Goal: Transaction & Acquisition: Book appointment/travel/reservation

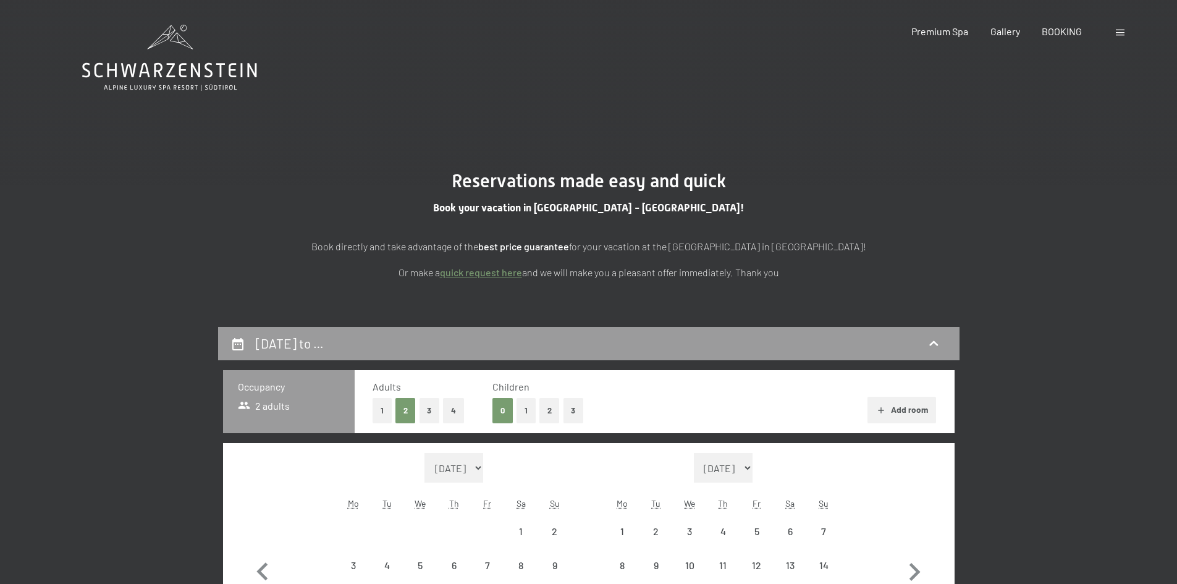
select select "[DATE]"
select select "2025-12-01"
click at [160, 64] on icon at bounding box center [169, 70] width 175 height 15
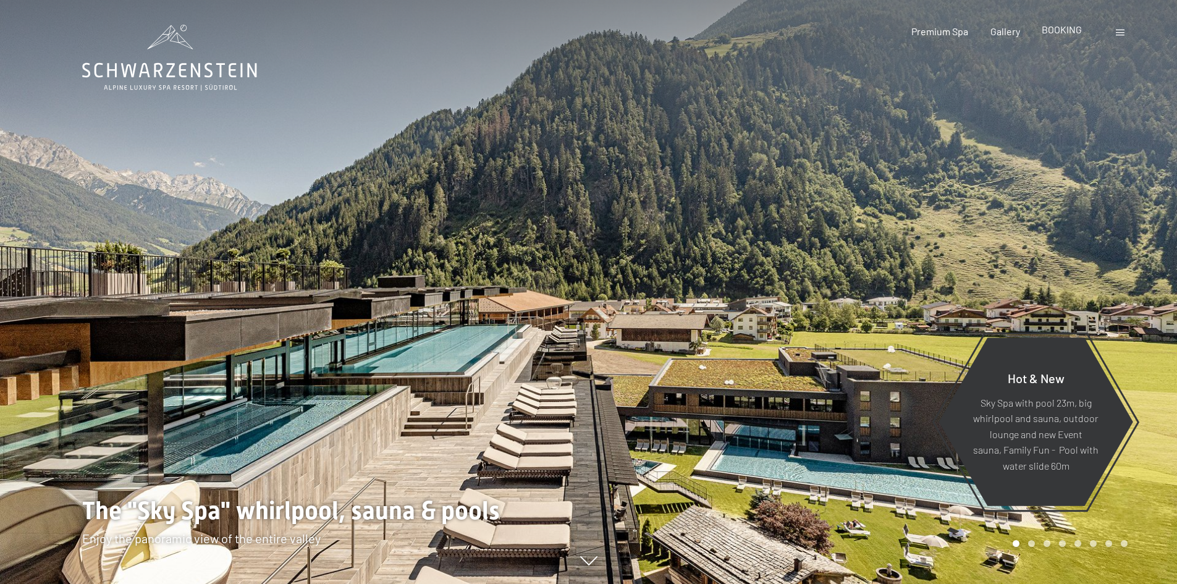
click at [1051, 30] on span "BOOKING" at bounding box center [1062, 29] width 40 height 12
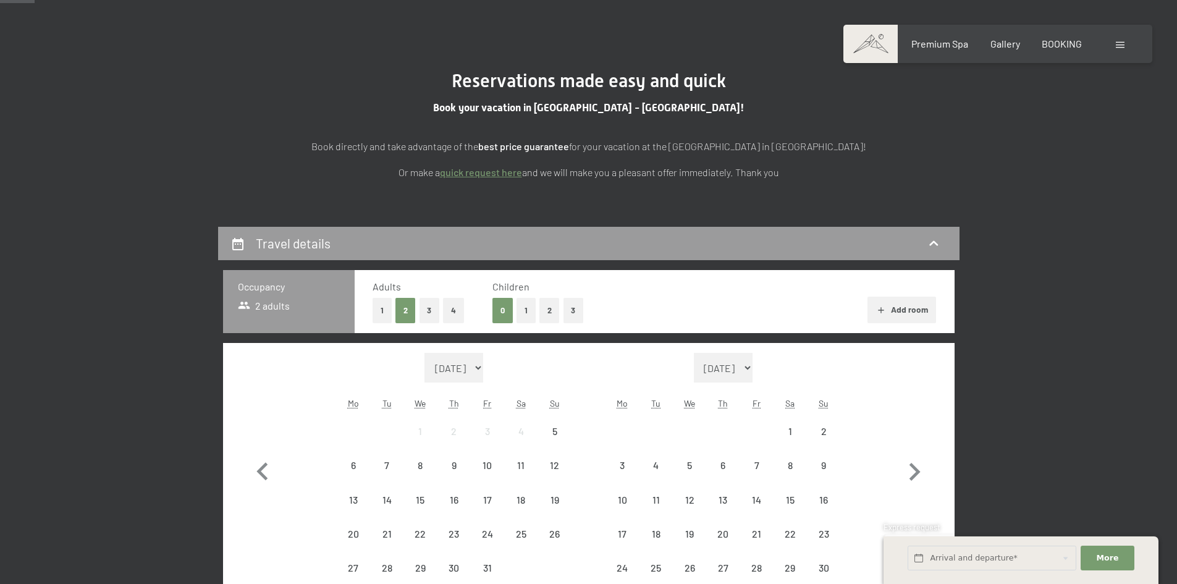
scroll to position [124, 0]
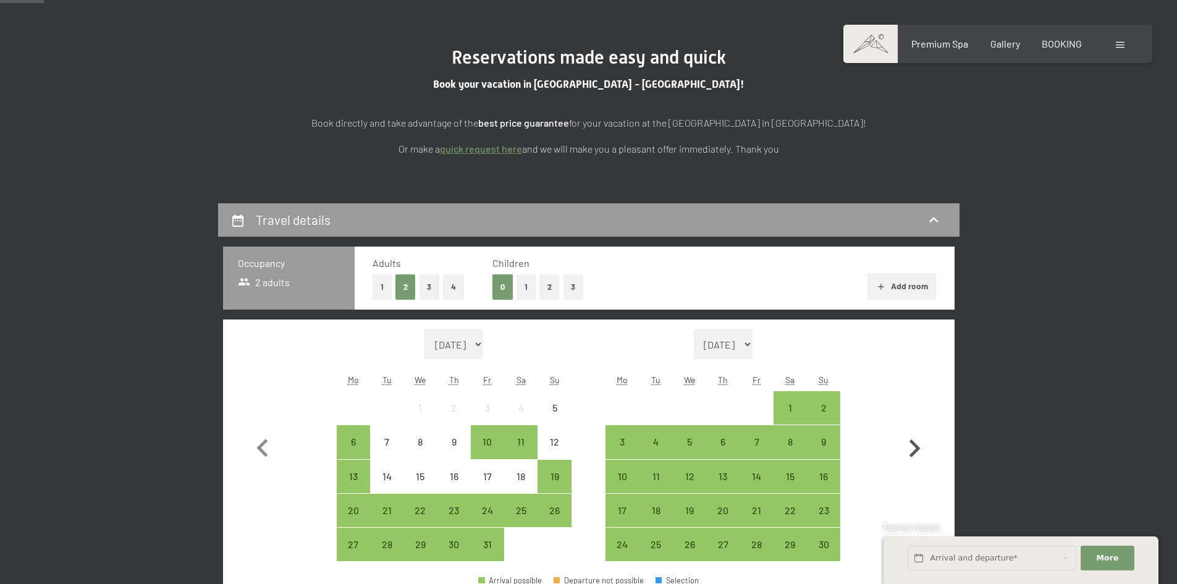
click at [918, 453] on icon "button" at bounding box center [915, 449] width 36 height 36
select select "[DATE]"
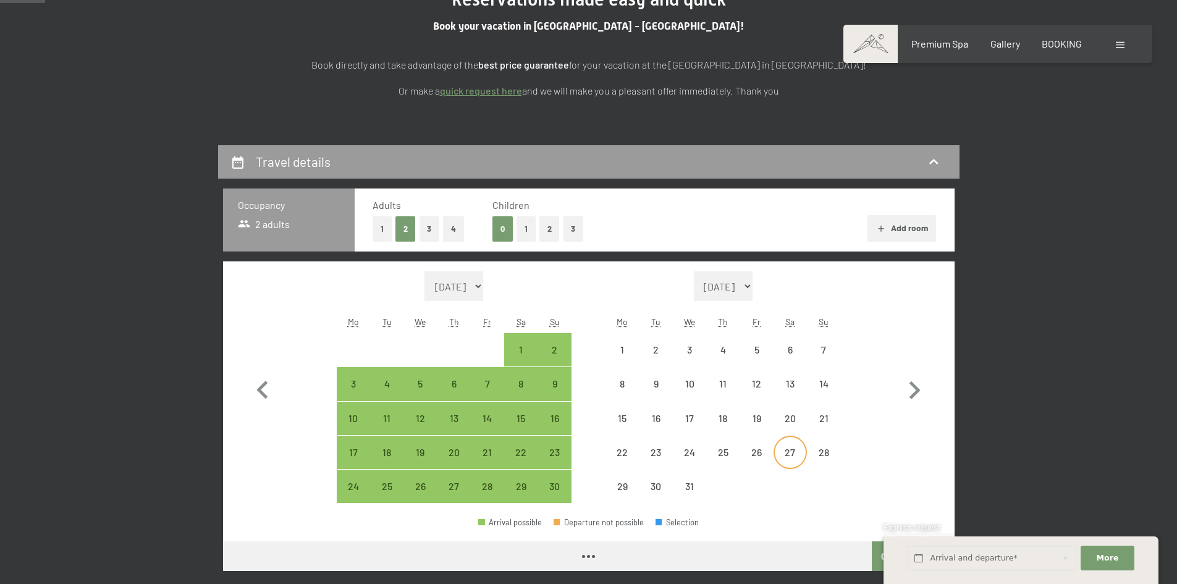
scroll to position [185, 0]
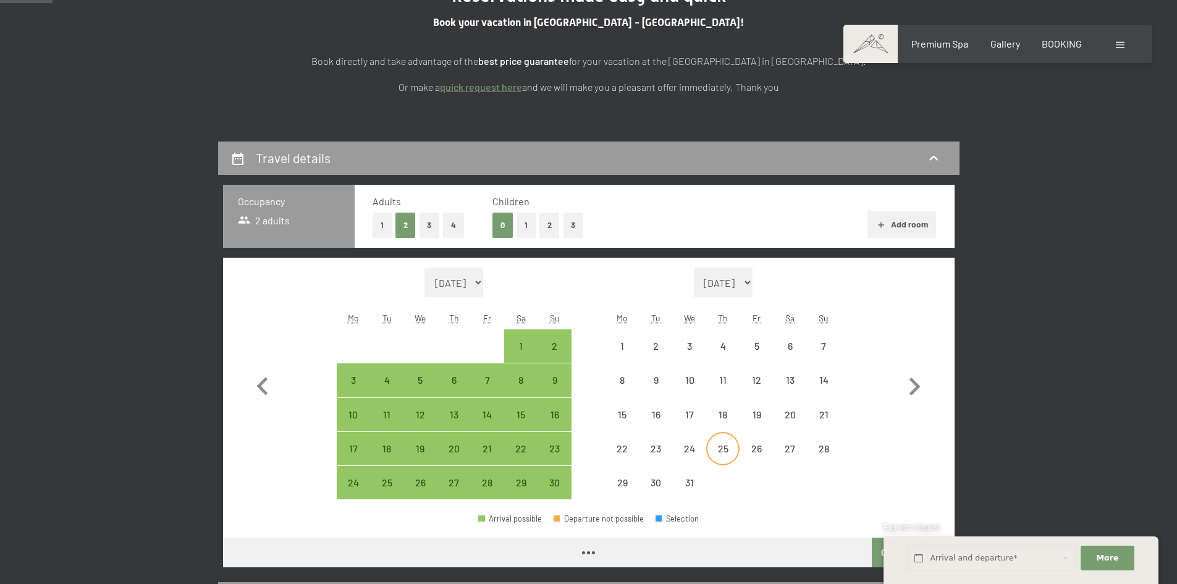
select select "[DATE]"
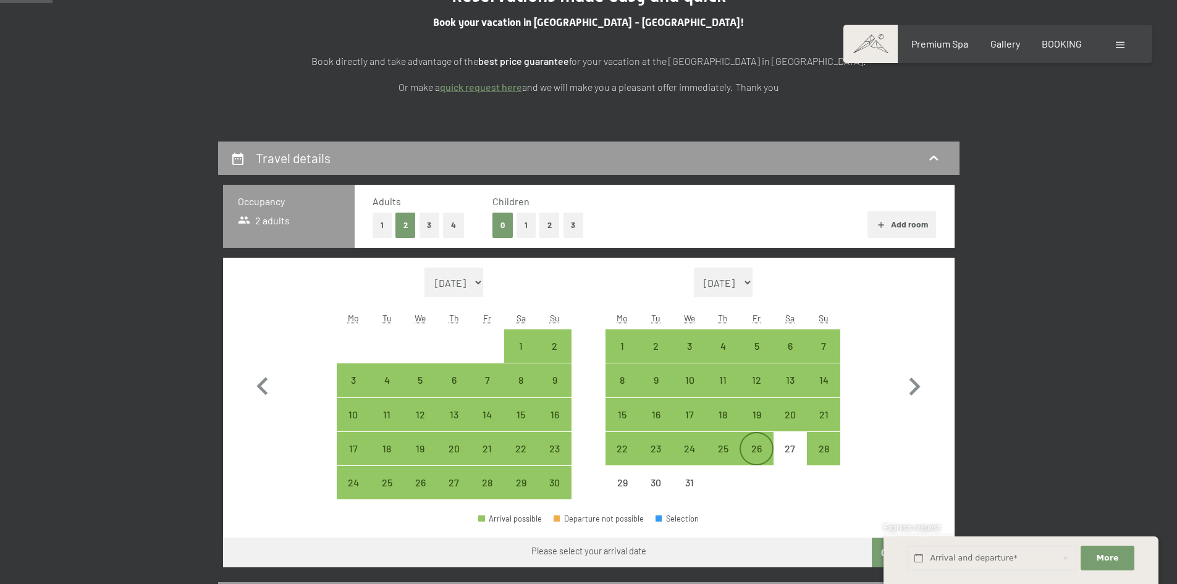
click at [762, 447] on div "26" at bounding box center [756, 459] width 31 height 31
select select "[DATE]"
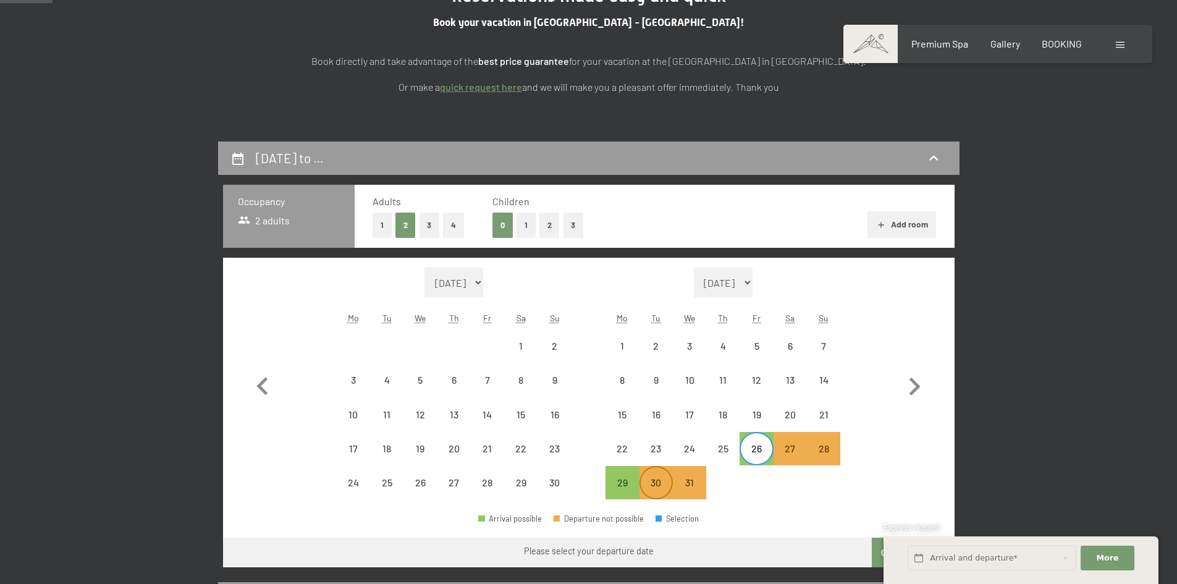
click at [659, 489] on div "30" at bounding box center [656, 493] width 31 height 31
select select "[DATE]"
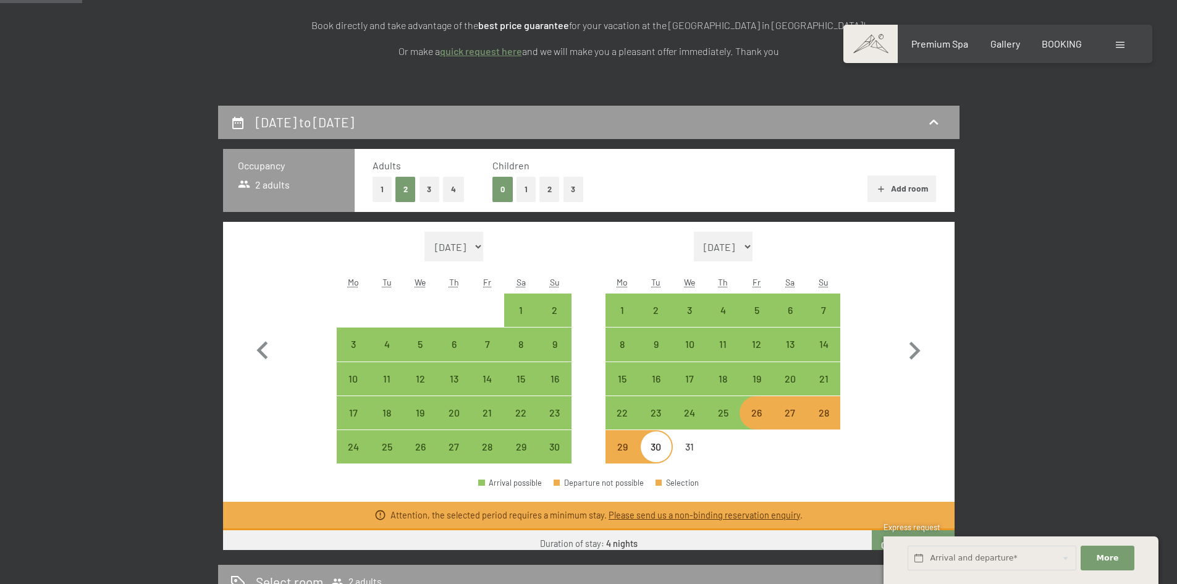
scroll to position [371, 0]
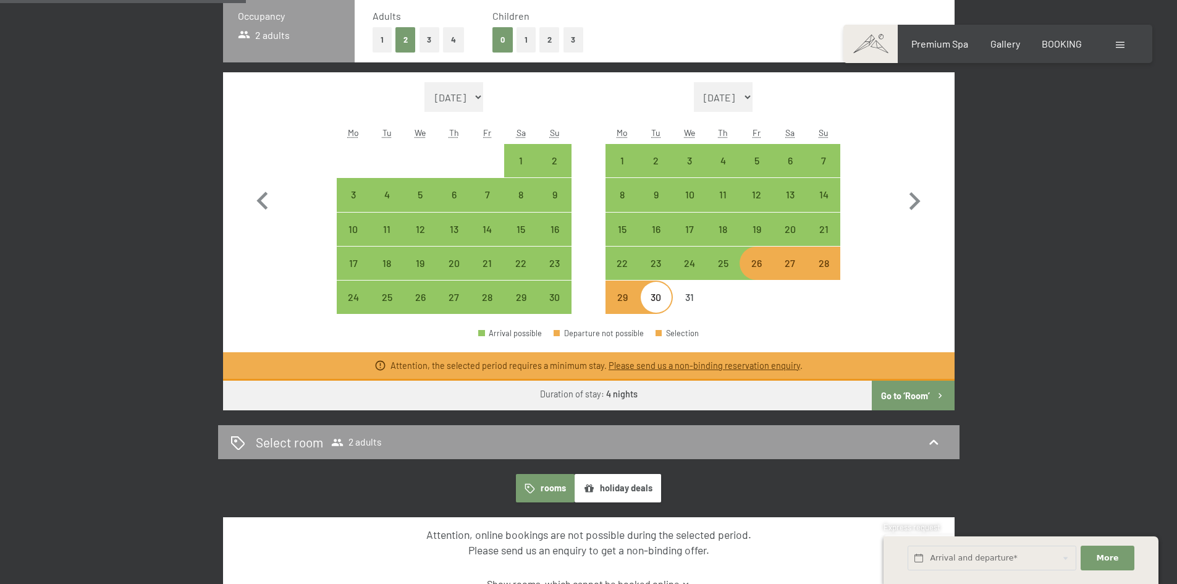
click at [751, 272] on div "26" at bounding box center [756, 273] width 31 height 31
select select "[DATE]"
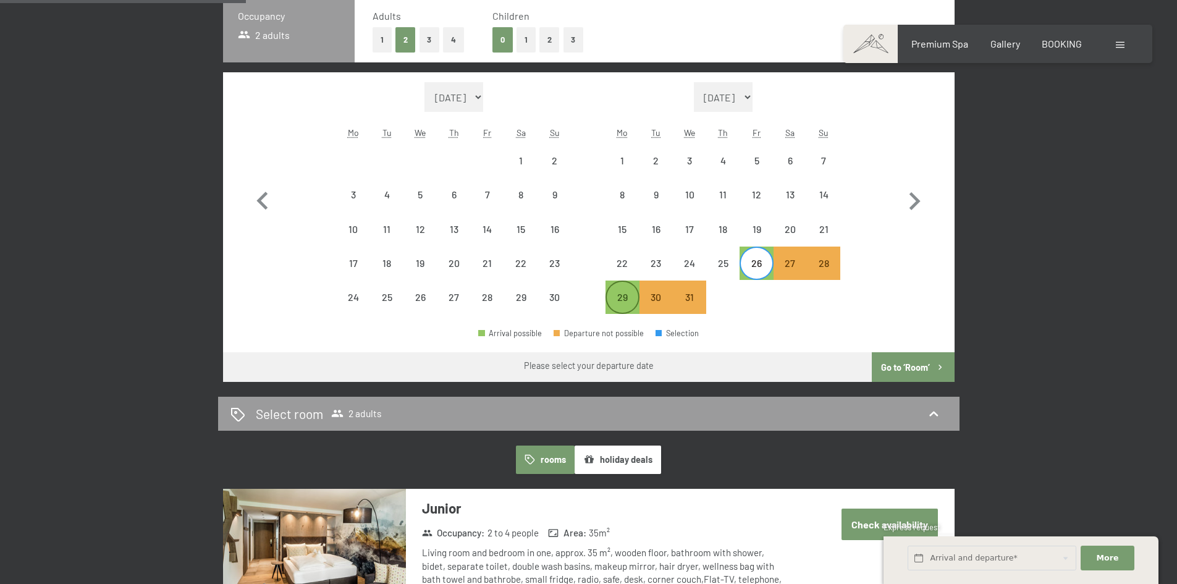
click at [627, 308] on div "29" at bounding box center [622, 307] width 31 height 31
select select "[DATE]"
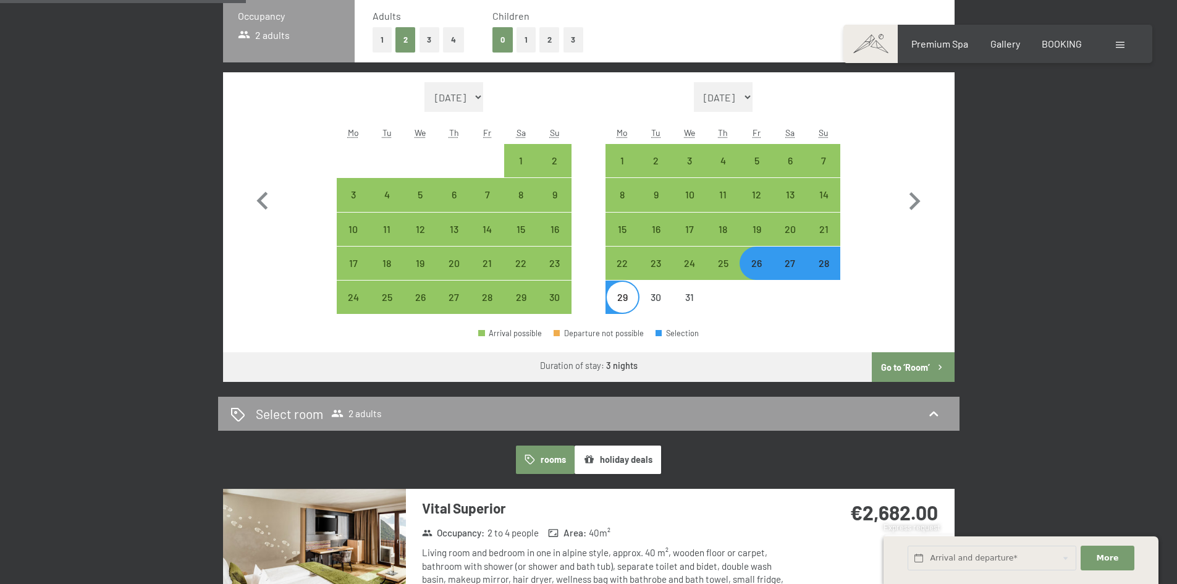
click at [893, 370] on button "Go to ‘Room’" at bounding box center [913, 367] width 82 height 30
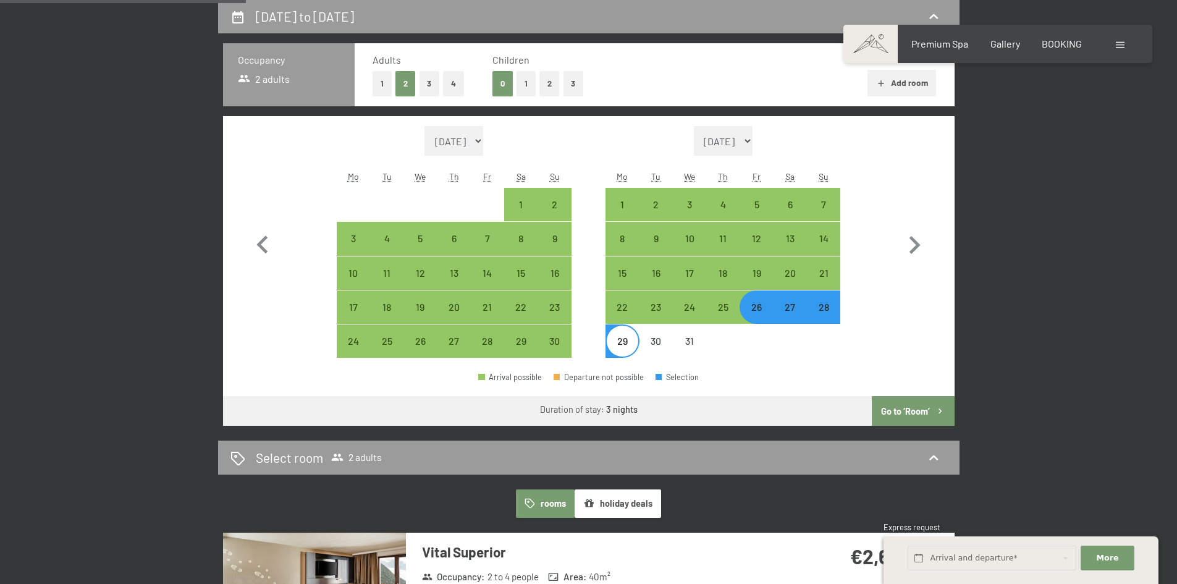
select select "[DATE]"
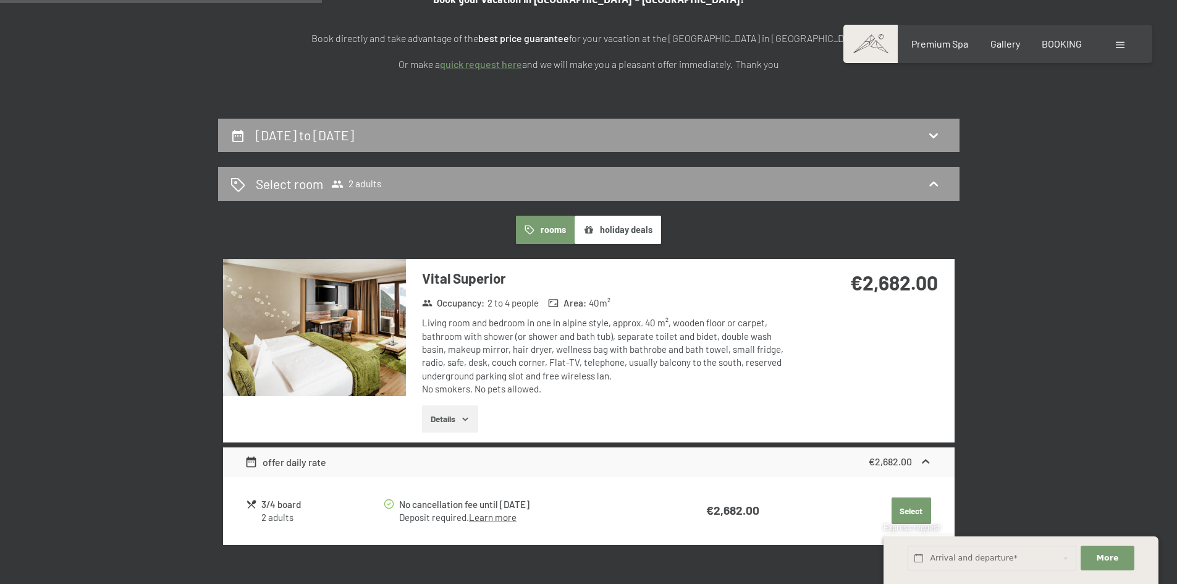
scroll to position [203, 0]
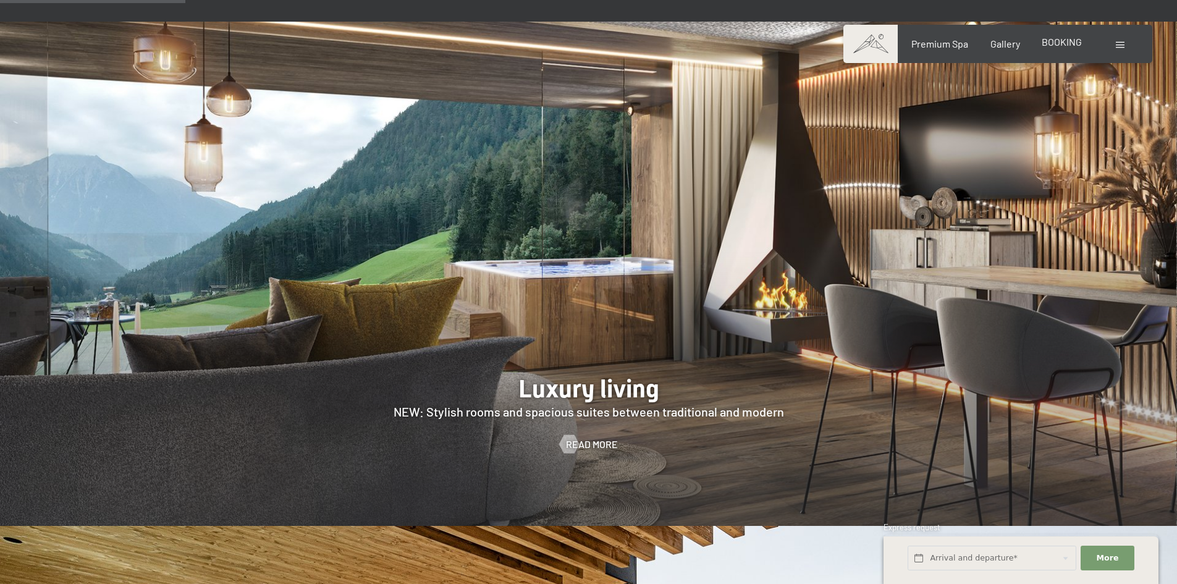
scroll to position [865, 0]
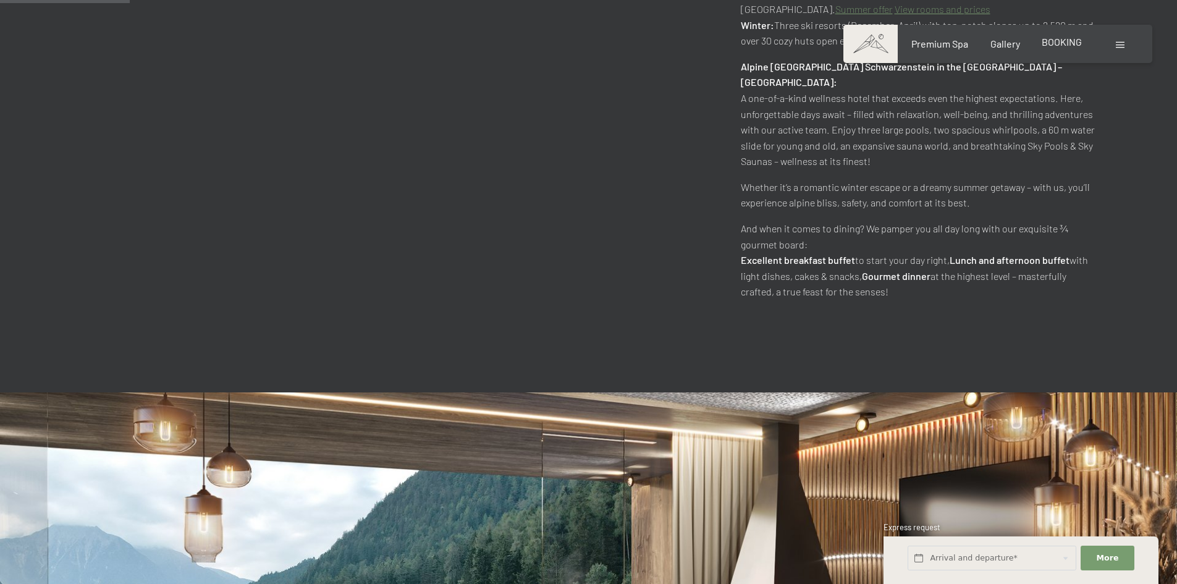
click at [1059, 47] on span "BOOKING" at bounding box center [1062, 42] width 40 height 12
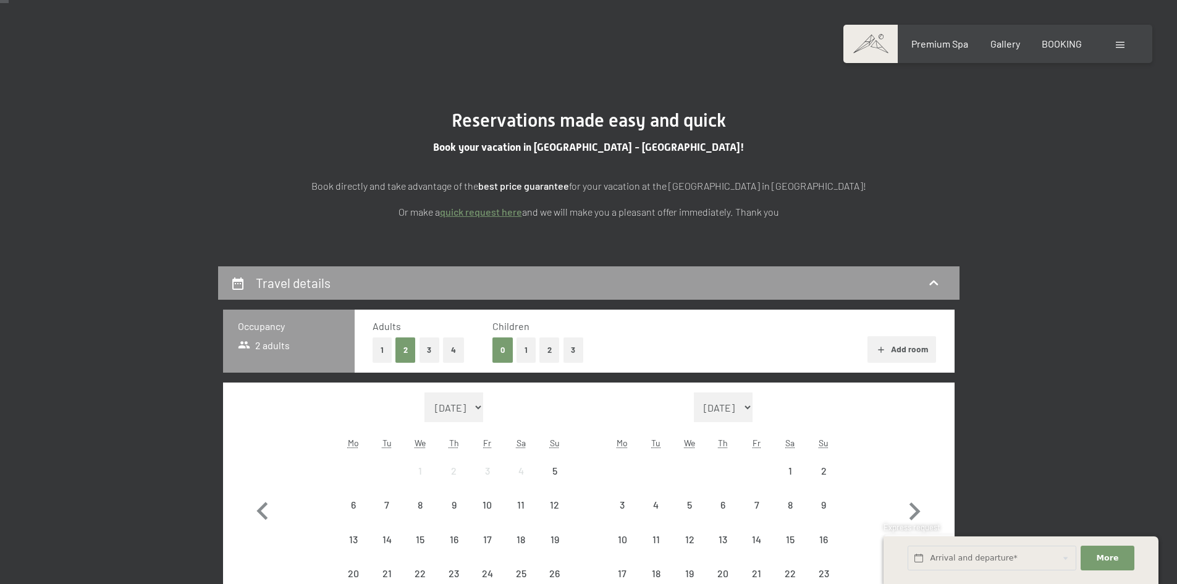
scroll to position [185, 0]
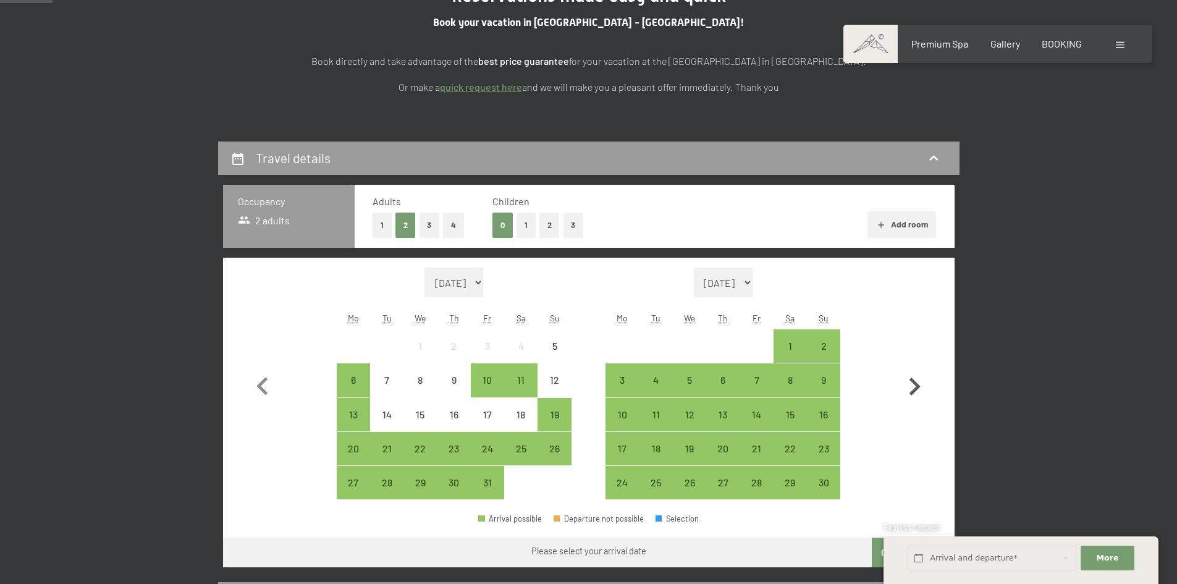
click at [925, 392] on icon "button" at bounding box center [915, 387] width 36 height 36
select select "[DATE]"
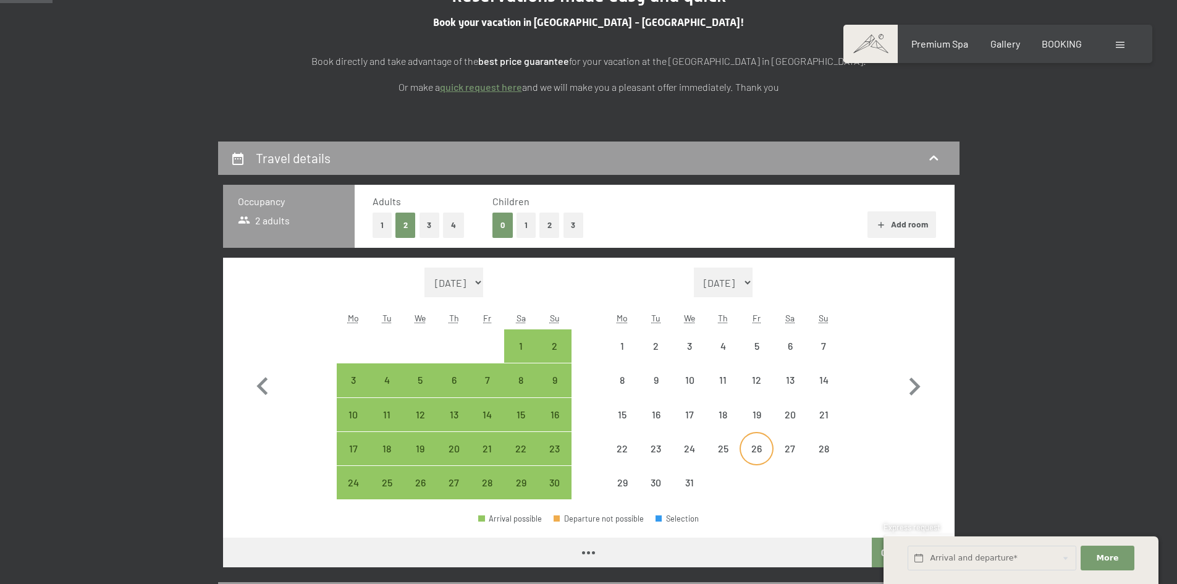
select select "[DATE]"
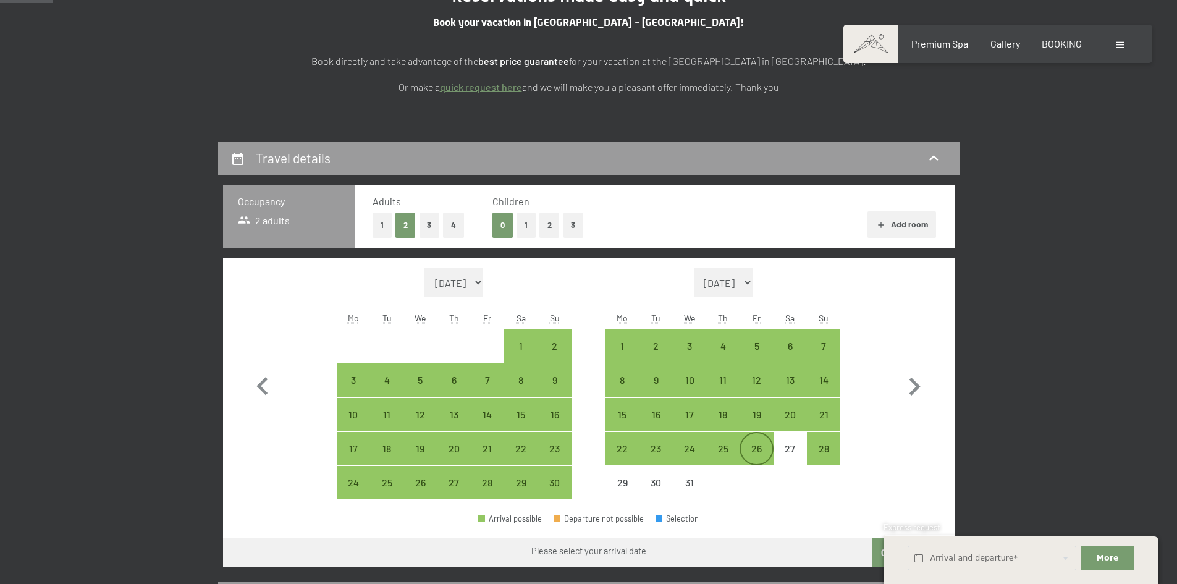
click at [761, 449] on div "26" at bounding box center [756, 459] width 31 height 31
select select "[DATE]"
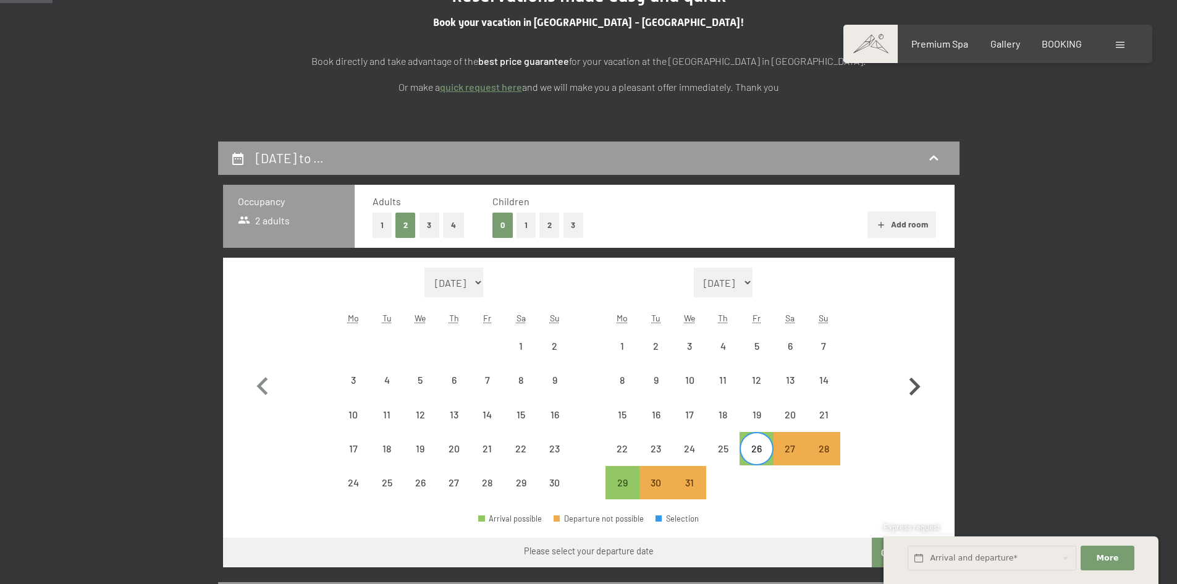
click at [909, 394] on icon "button" at bounding box center [915, 387] width 36 height 36
select select "[DATE]"
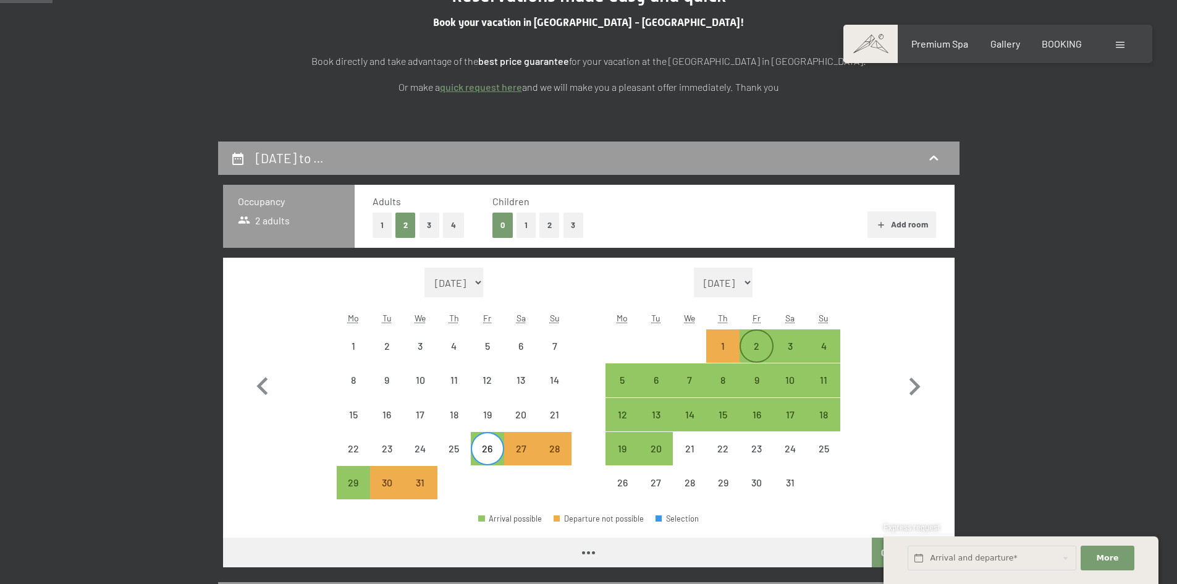
click at [764, 347] on div "2" at bounding box center [756, 356] width 31 height 31
select select "[DATE]"
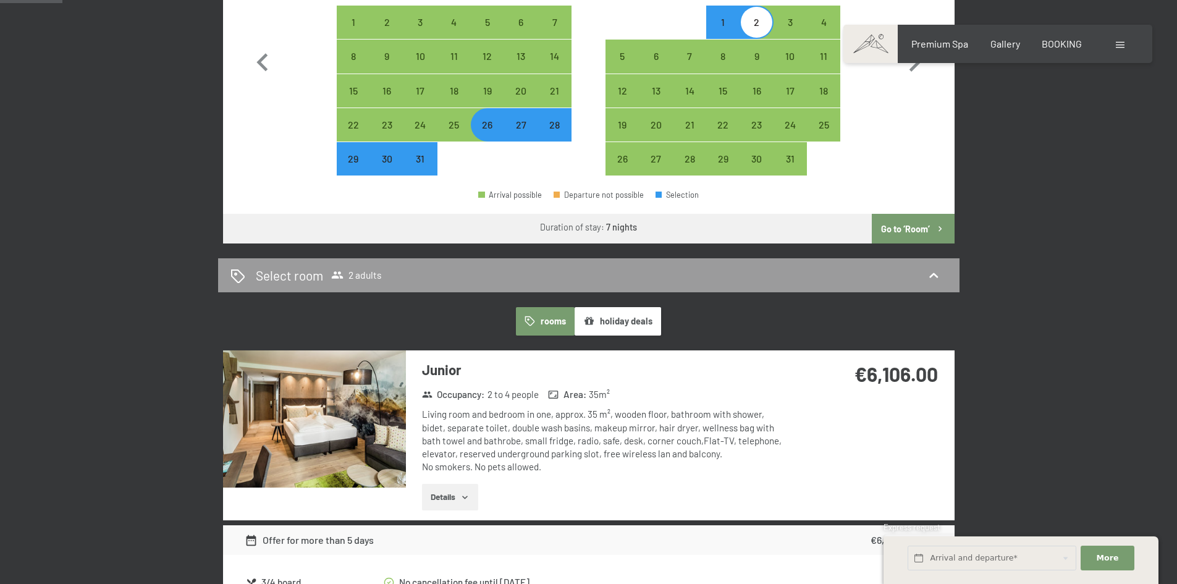
scroll to position [556, 0]
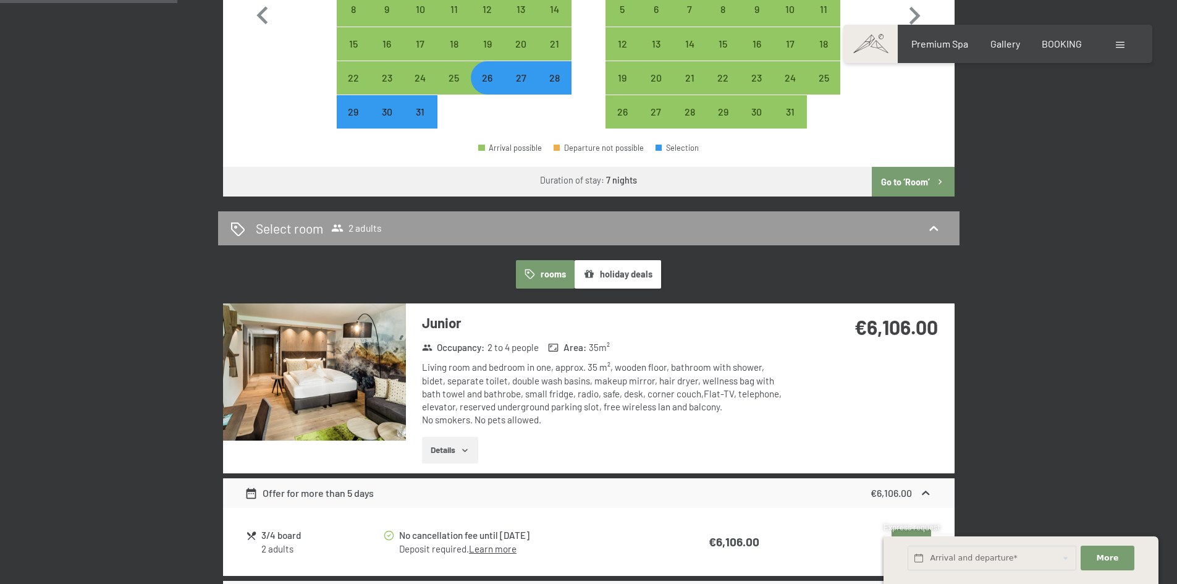
click at [929, 183] on button "Go to ‘Room’" at bounding box center [913, 182] width 82 height 30
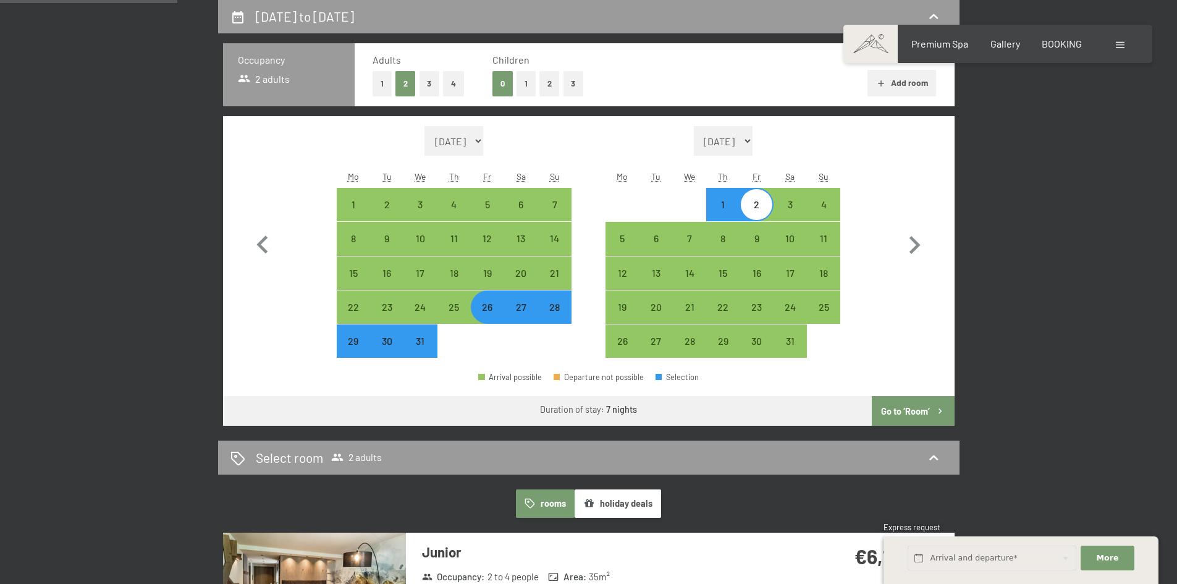
select select "[DATE]"
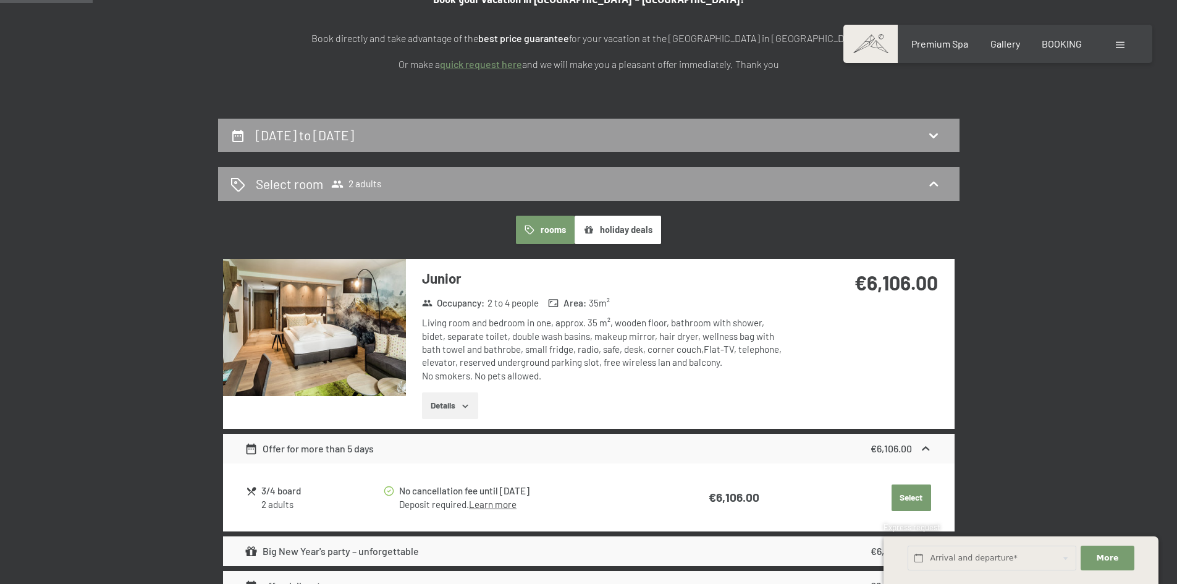
scroll to position [0, 0]
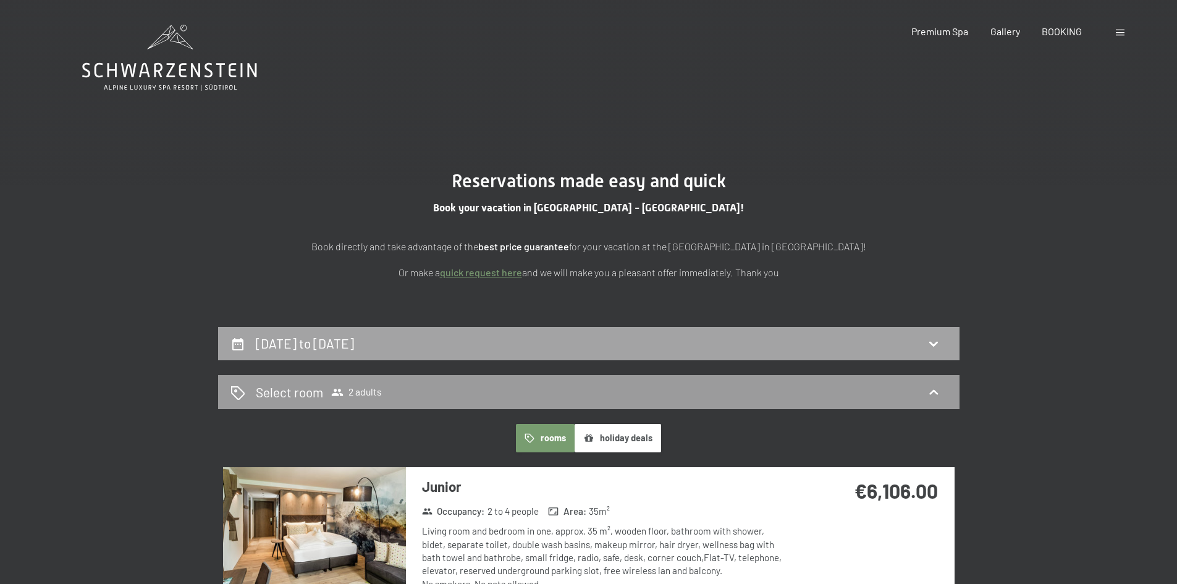
click at [438, 328] on div "[DATE] to [DATE]" at bounding box center [589, 344] width 742 height 34
select select "[DATE]"
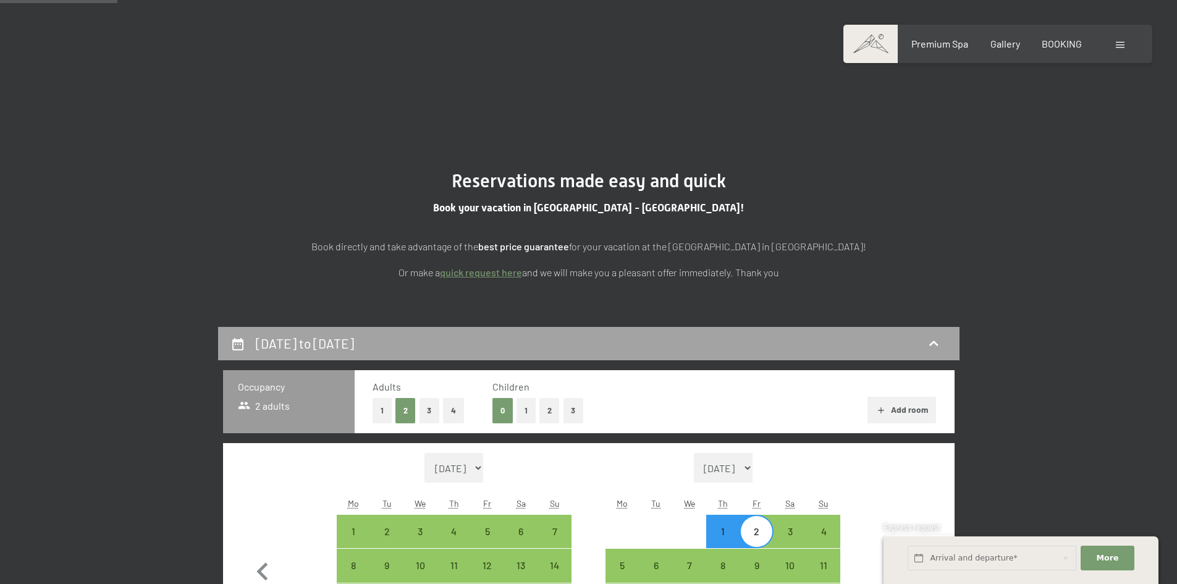
scroll to position [327, 0]
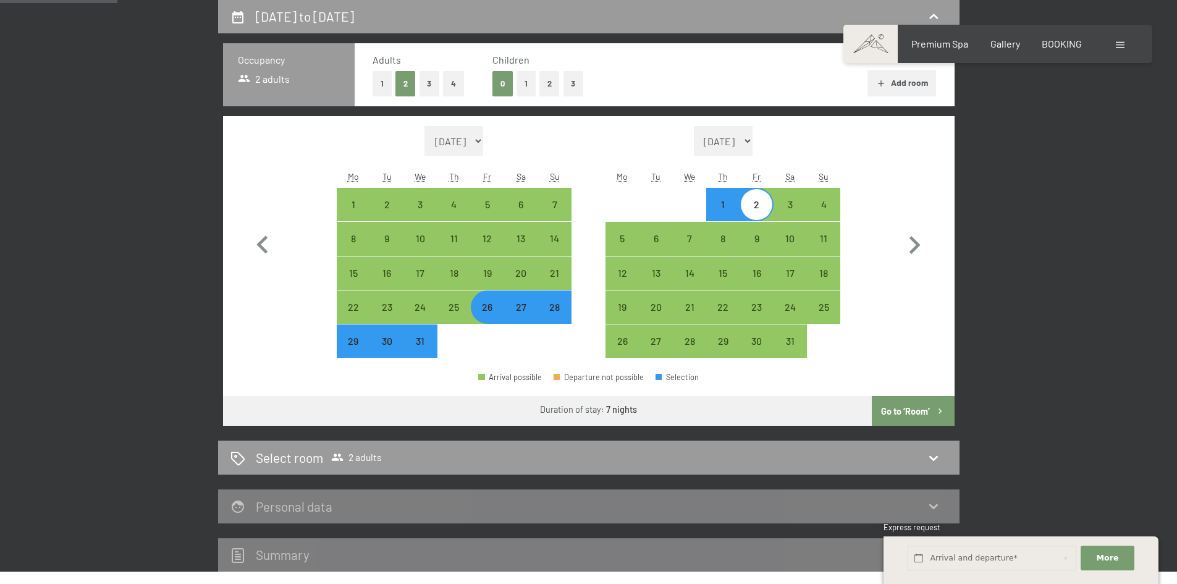
click at [491, 312] on div "26" at bounding box center [487, 317] width 31 height 31
select select "[DATE]"
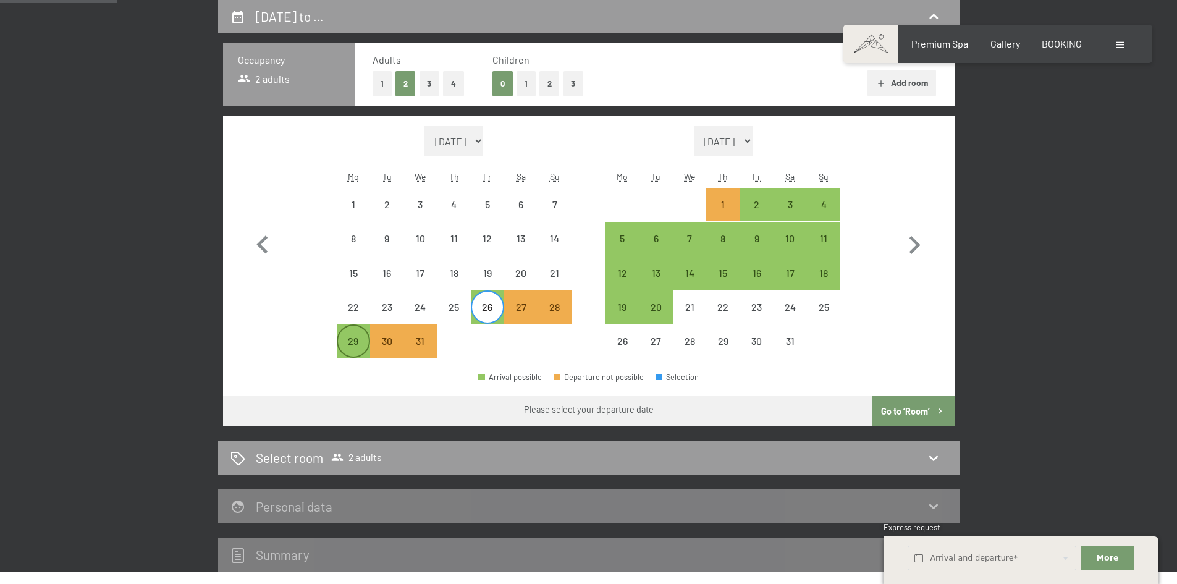
click at [351, 342] on div "29" at bounding box center [353, 351] width 31 height 31
select select "[DATE]"
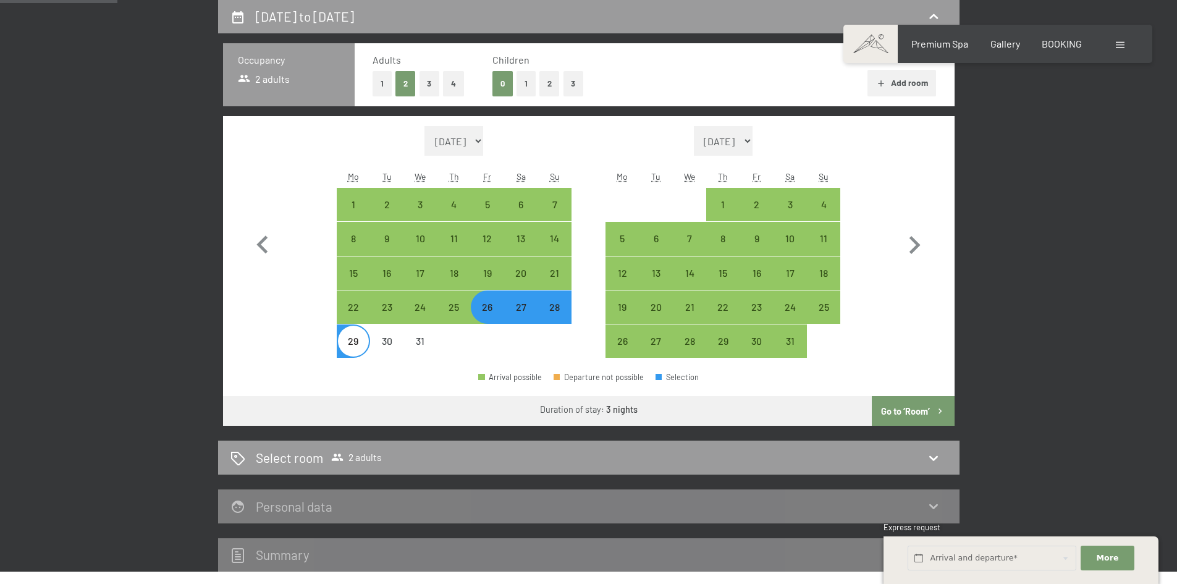
click at [898, 410] on button "Go to ‘Room’" at bounding box center [913, 411] width 82 height 30
select select "[DATE]"
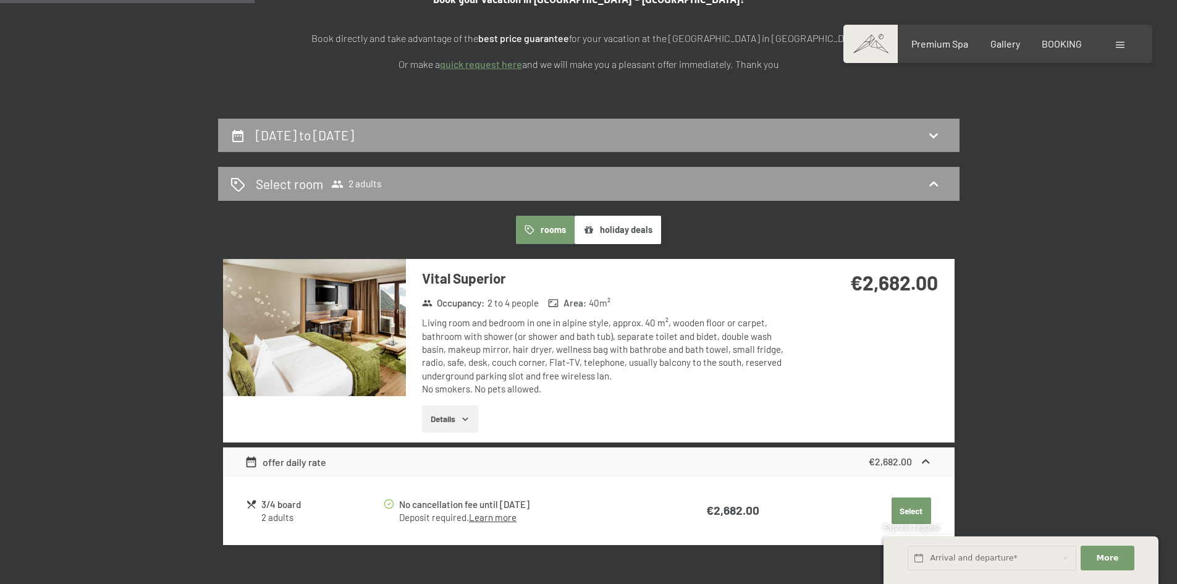
scroll to position [203, 0]
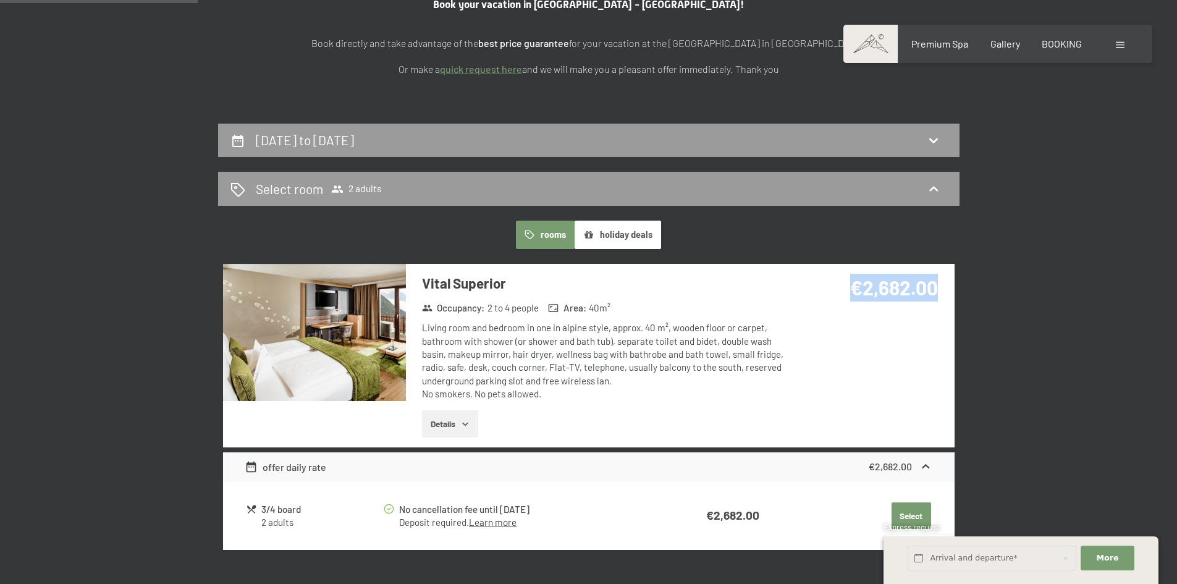
drag, startPoint x: 850, startPoint y: 289, endPoint x: 933, endPoint y: 290, distance: 82.8
click at [933, 290] on strong "€2,682.00" at bounding box center [894, 287] width 88 height 23
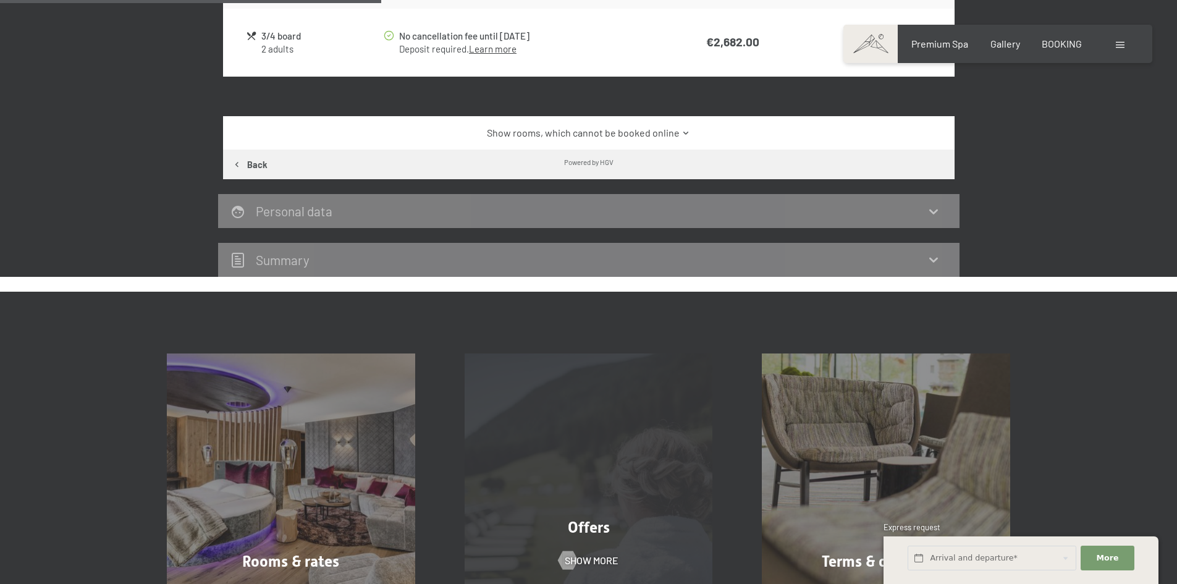
scroll to position [340, 0]
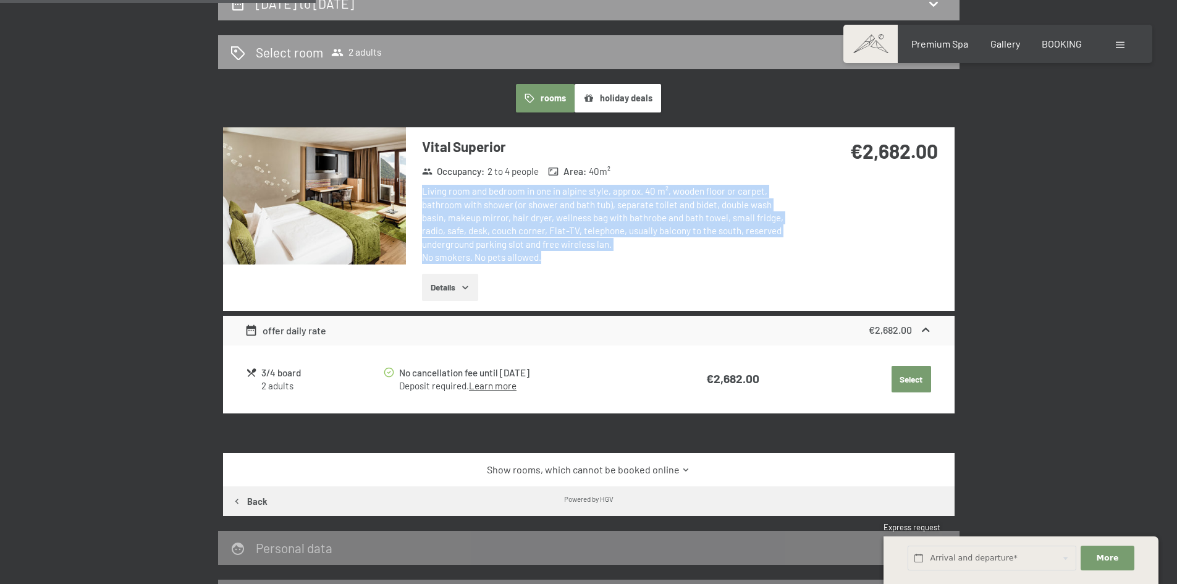
drag, startPoint x: 514, startPoint y: 256, endPoint x: 424, endPoint y: 188, distance: 112.5
click at [418, 193] on div "Vital Superior Occupancy : 2 to 4 people Area : 40 m² Living room and bedroom i…" at bounding box center [598, 219] width 384 height 184
click at [426, 187] on div "Living room and bedroom in one in alpine style, approx. 40 m², wooden floor or …" at bounding box center [606, 224] width 368 height 79
drag, startPoint x: 423, startPoint y: 187, endPoint x: 616, endPoint y: 255, distance: 204.8
click at [616, 255] on div "Living room and bedroom in one in alpine style, approx. 40 m², wooden floor or …" at bounding box center [606, 224] width 368 height 79
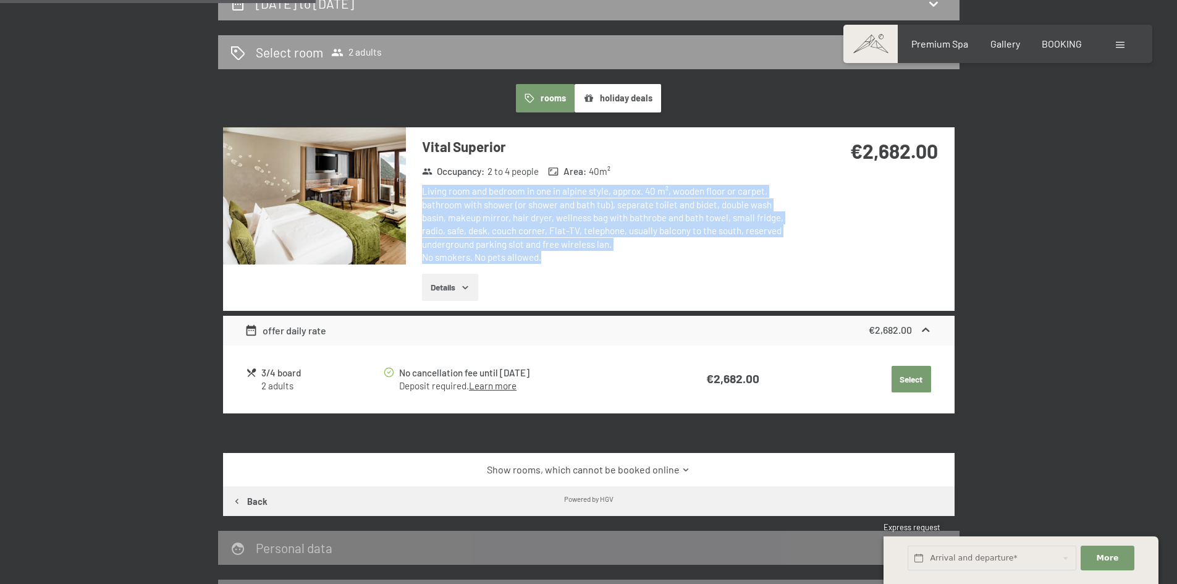
click at [616, 255] on div "Living room and bedroom in one in alpine style, approx. 40 m², wooden floor or …" at bounding box center [606, 224] width 368 height 79
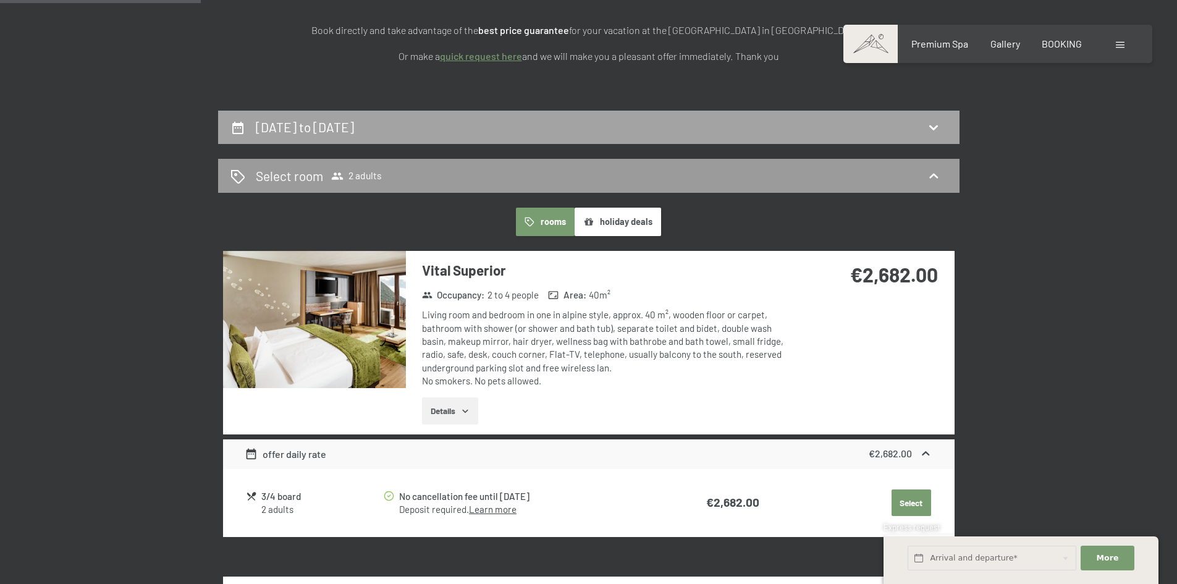
click at [544, 132] on div "[DATE] to [DATE]" at bounding box center [588, 127] width 717 height 18
select select "[DATE]"
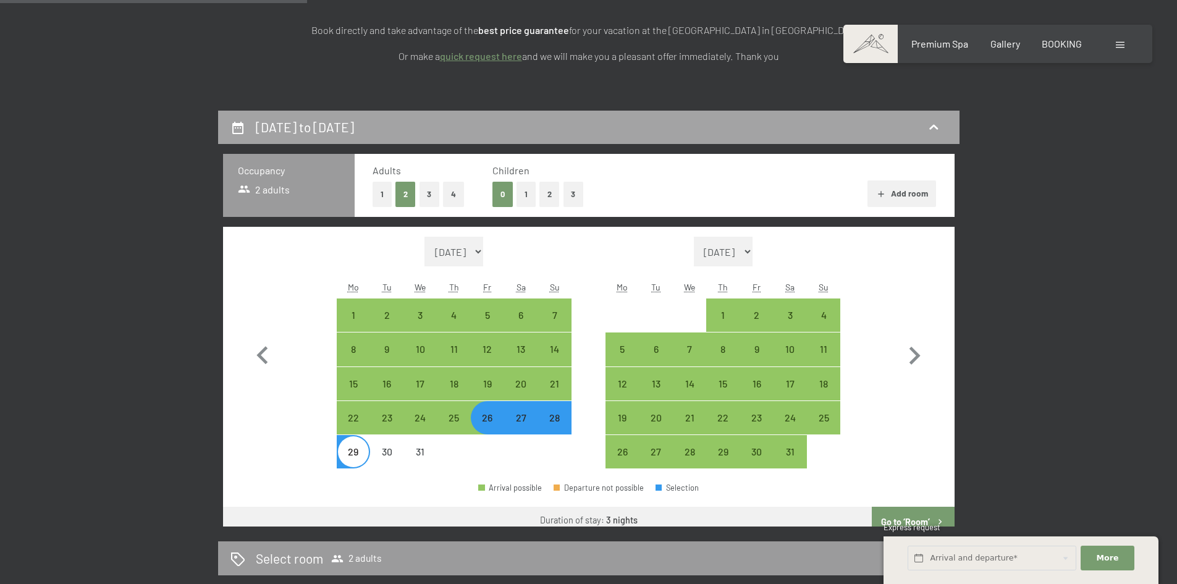
scroll to position [327, 0]
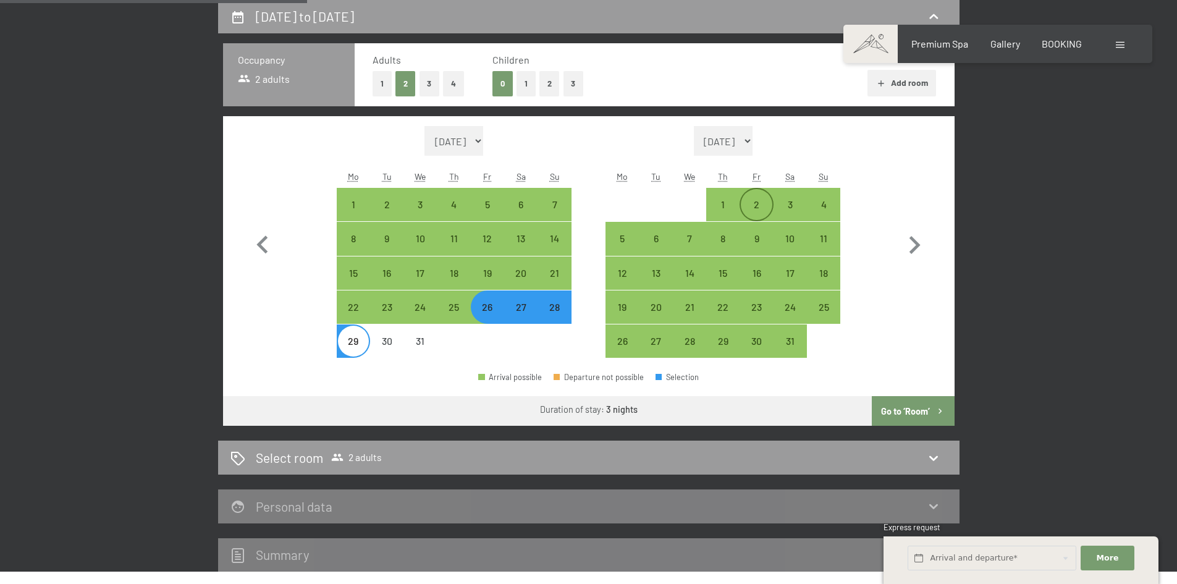
click at [764, 214] on div "2" at bounding box center [756, 215] width 31 height 31
select select "[DATE]"
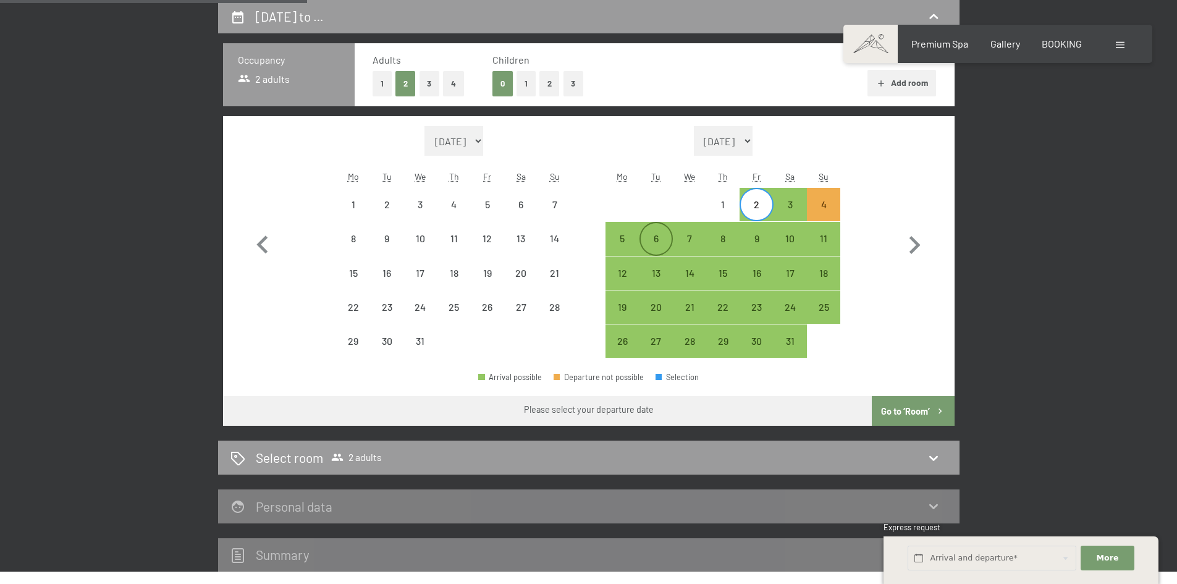
click at [660, 237] on div "6" at bounding box center [656, 249] width 31 height 31
select select "[DATE]"
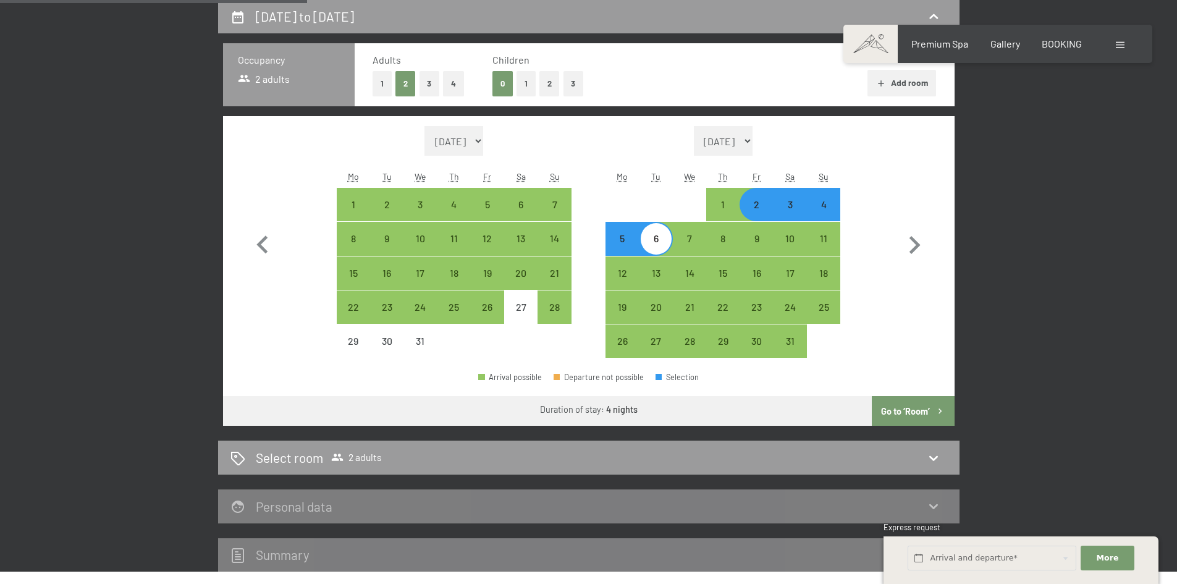
click at [902, 412] on button "Go to ‘Room’" at bounding box center [913, 411] width 82 height 30
select select "[DATE]"
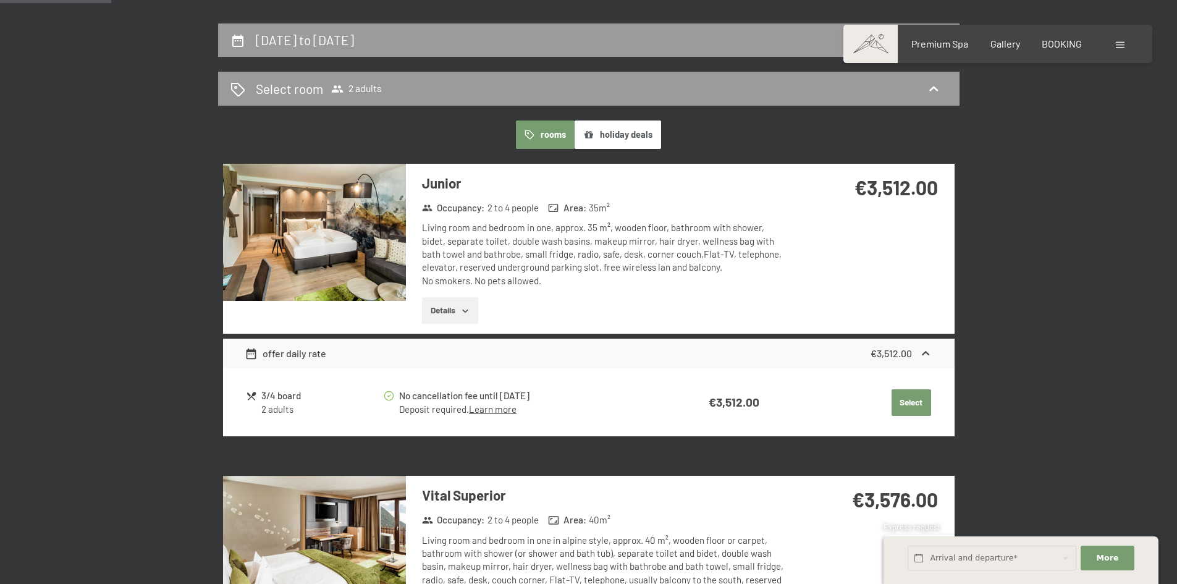
scroll to position [265, 0]
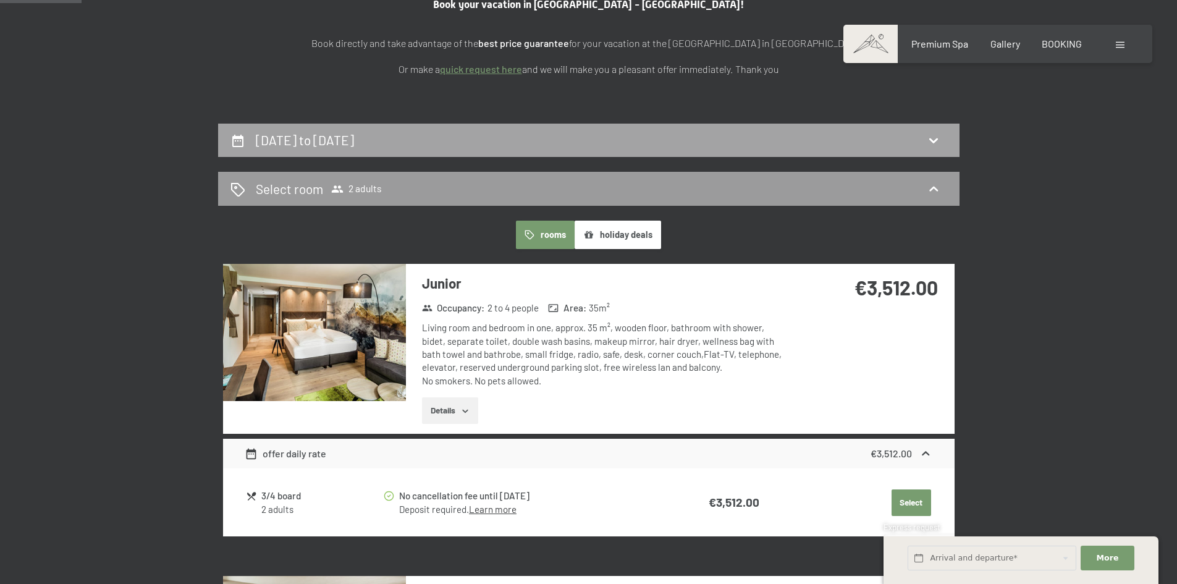
click at [695, 132] on div "[DATE] to [DATE]" at bounding box center [588, 140] width 717 height 18
select select "[DATE]"
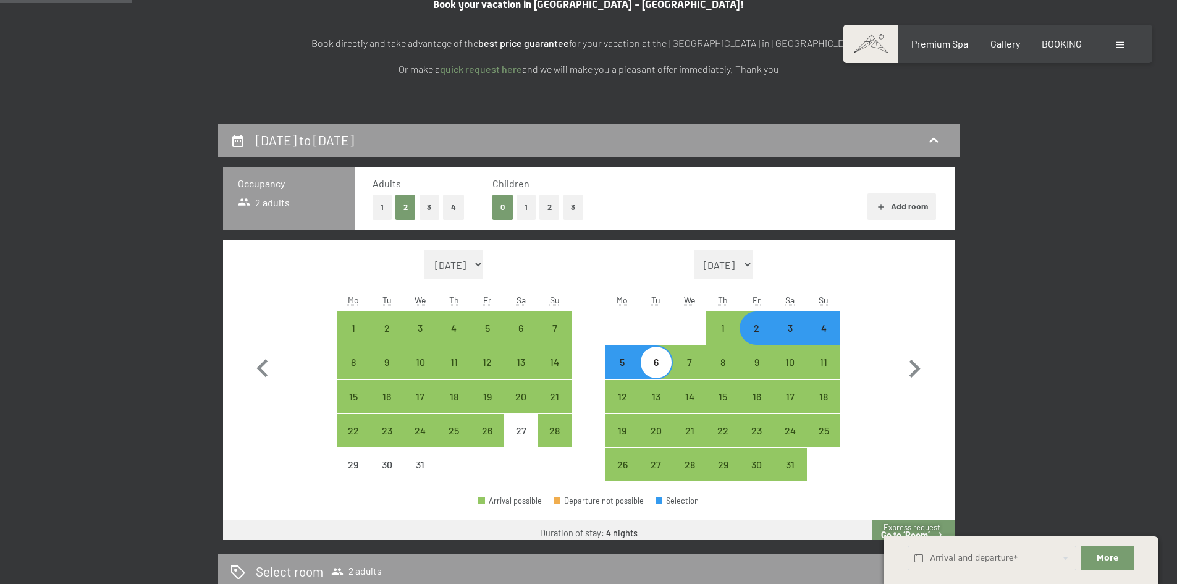
scroll to position [327, 0]
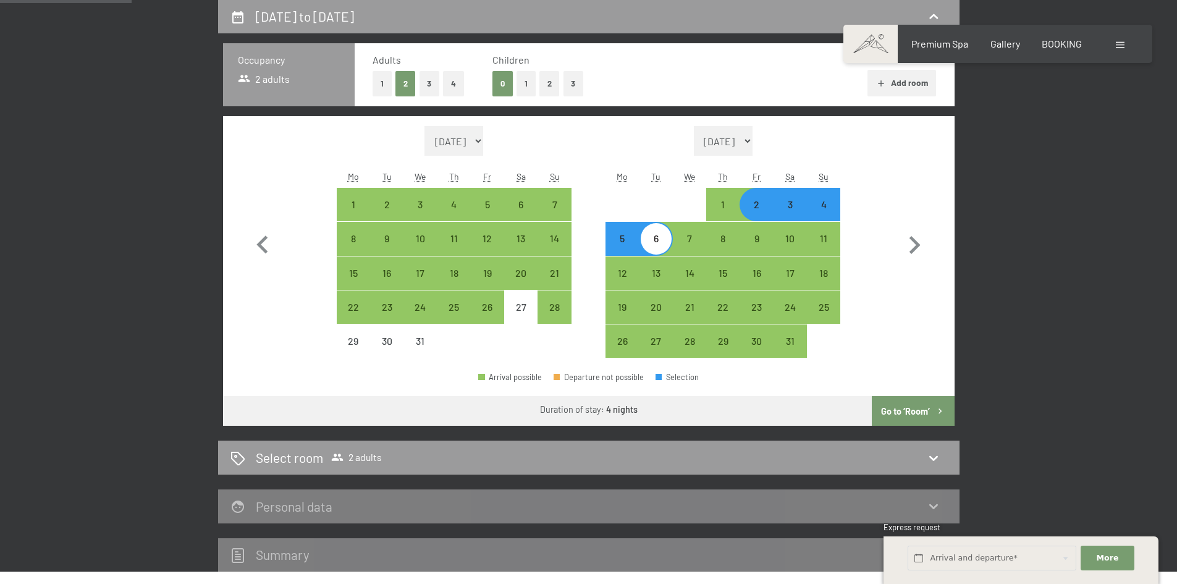
click at [657, 240] on div "6" at bounding box center [656, 249] width 31 height 31
select select "[DATE]"
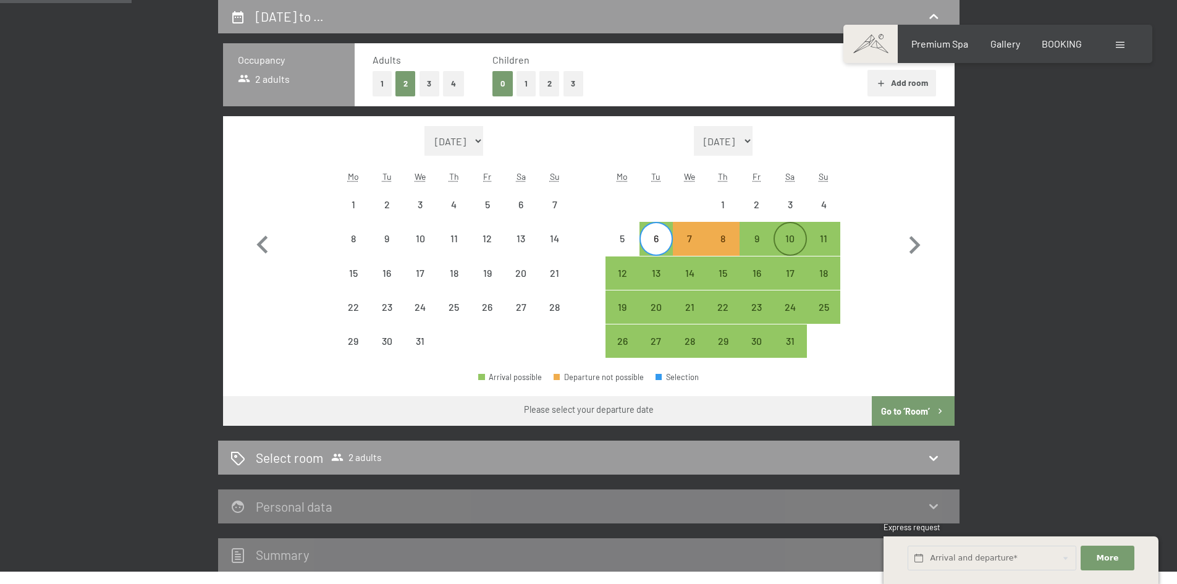
click at [782, 241] on div "10" at bounding box center [790, 249] width 31 height 31
select select "[DATE]"
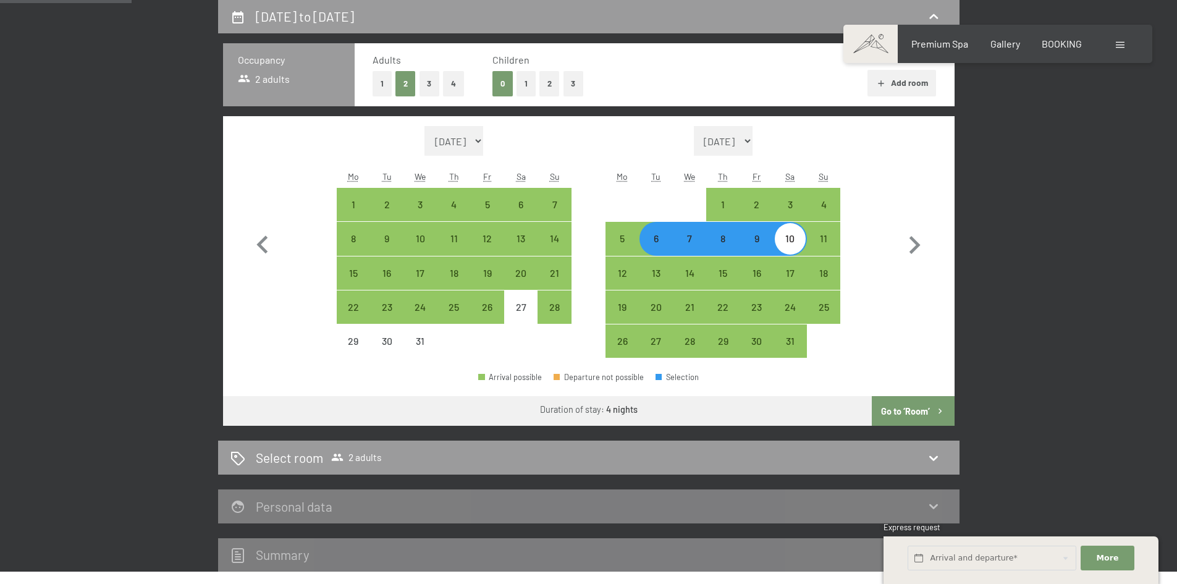
click at [898, 408] on button "Go to ‘Room’" at bounding box center [913, 411] width 82 height 30
select select "[DATE]"
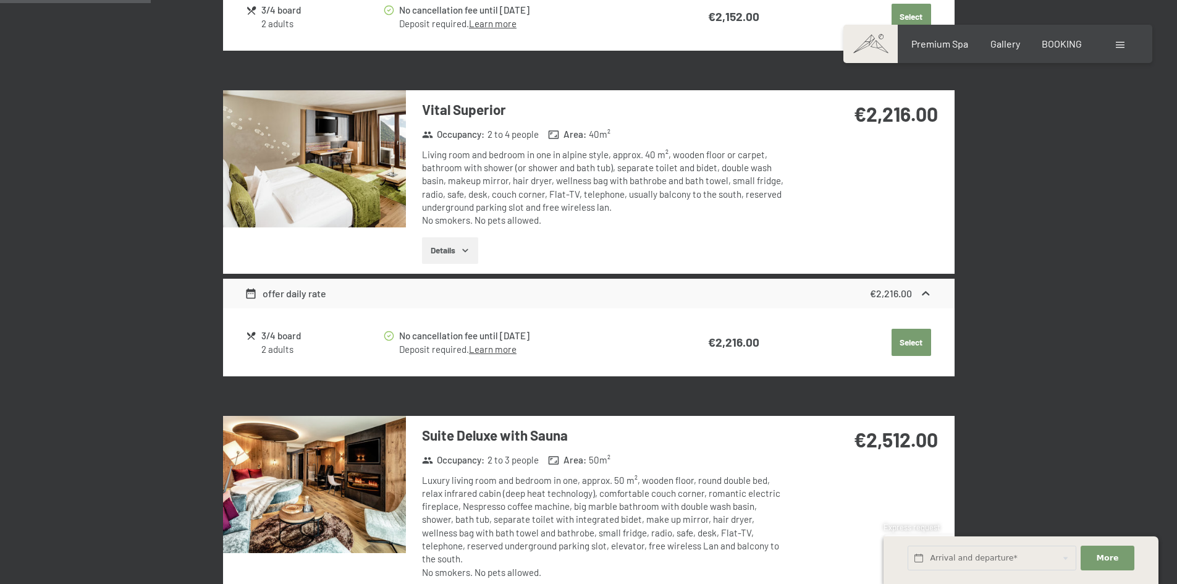
scroll to position [698, 0]
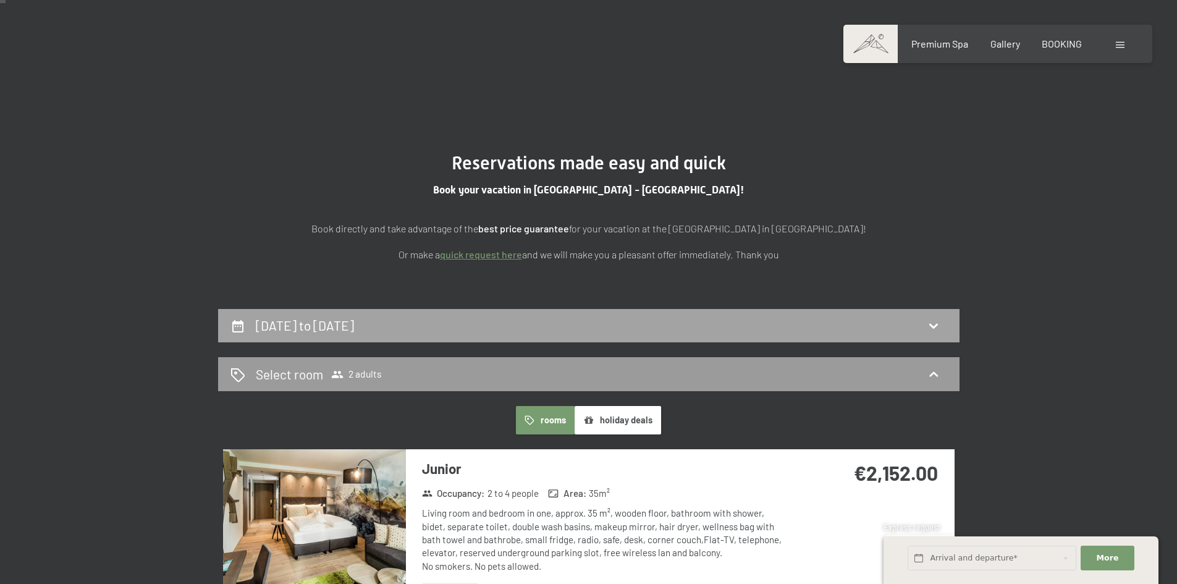
click at [677, 325] on div "[DATE] to [DATE]" at bounding box center [588, 325] width 717 height 18
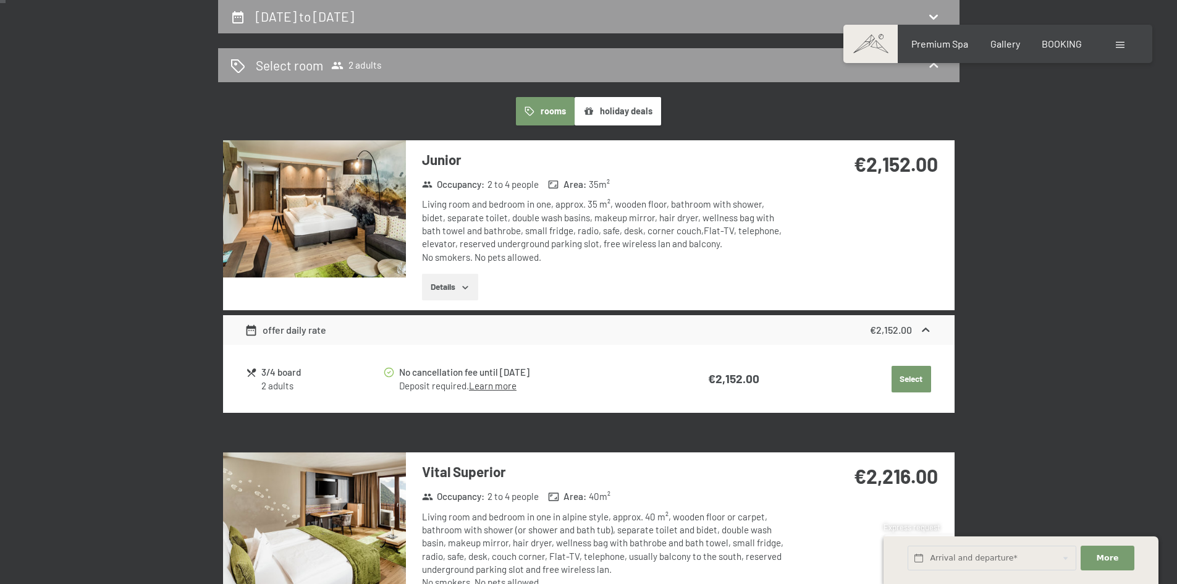
select select "[DATE]"
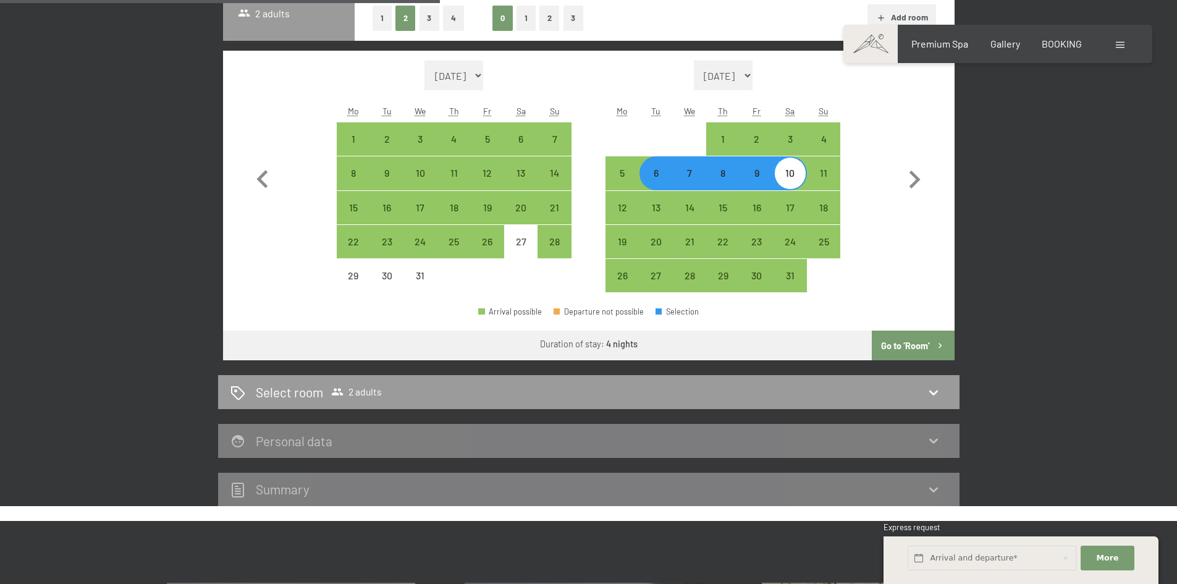
scroll to position [389, 0]
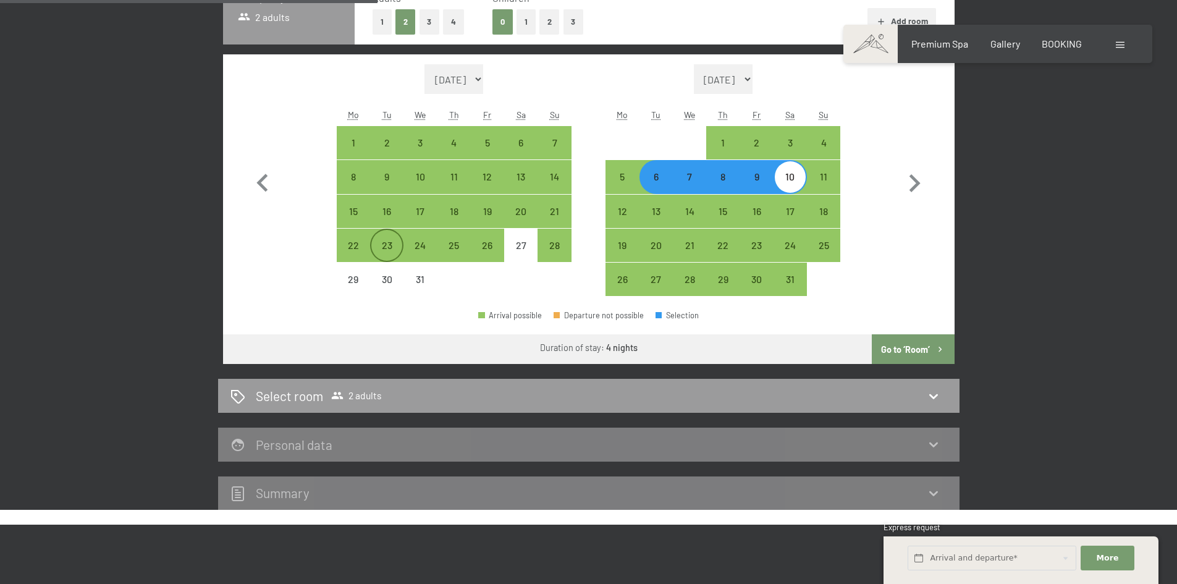
click at [392, 262] on div "23" at bounding box center [386, 255] width 31 height 31
select select "[DATE]"
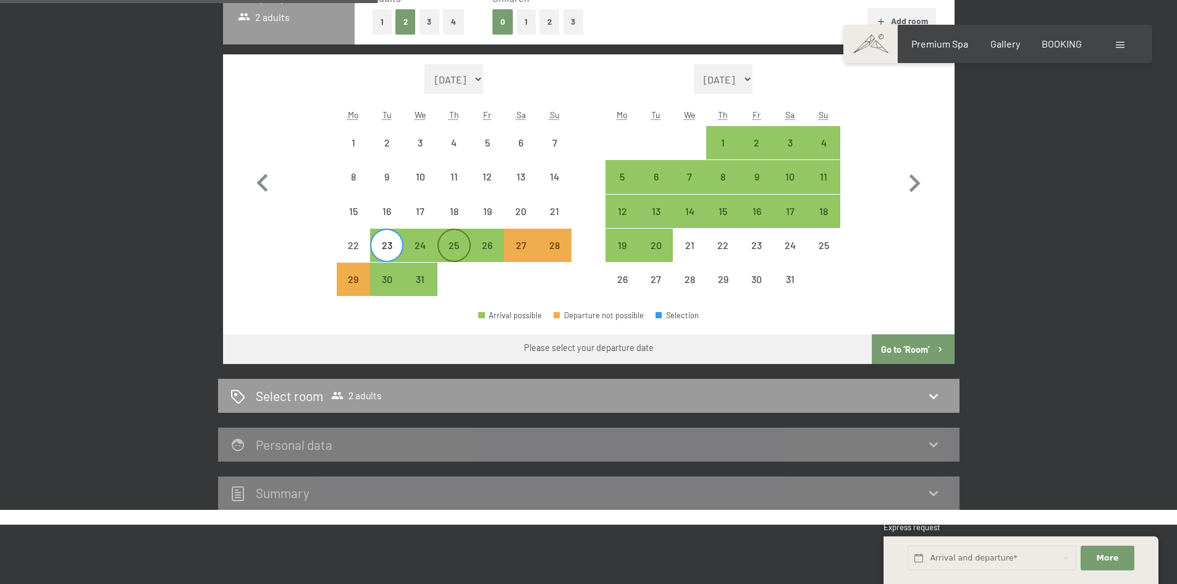
click at [449, 251] on div "25" at bounding box center [454, 255] width 31 height 31
select select "[DATE]"
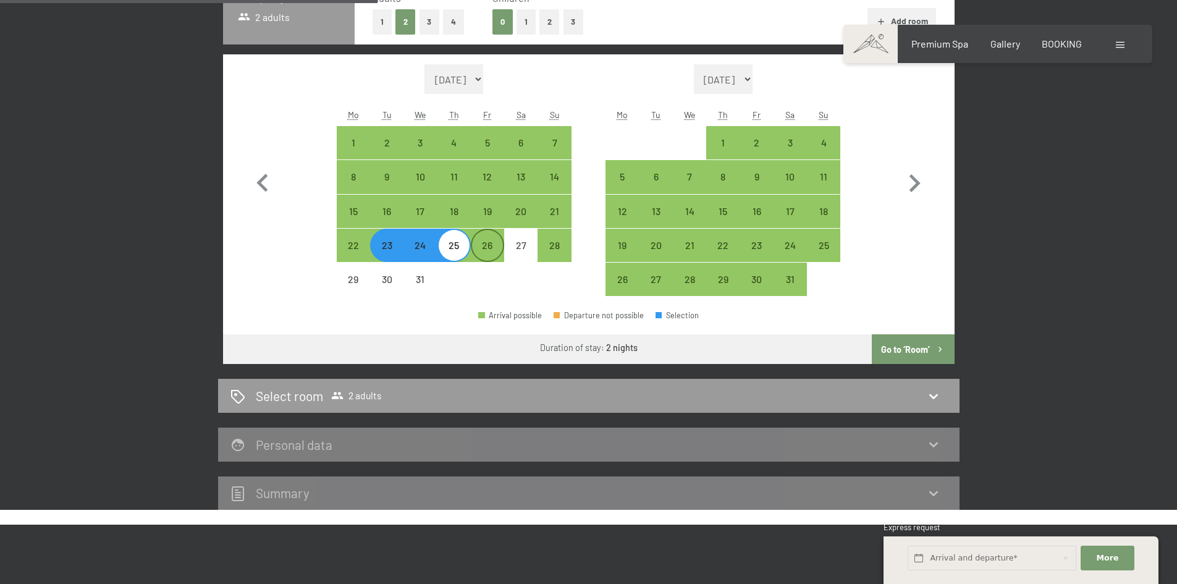
click at [478, 253] on div "26" at bounding box center [487, 255] width 31 height 31
select select "[DATE]"
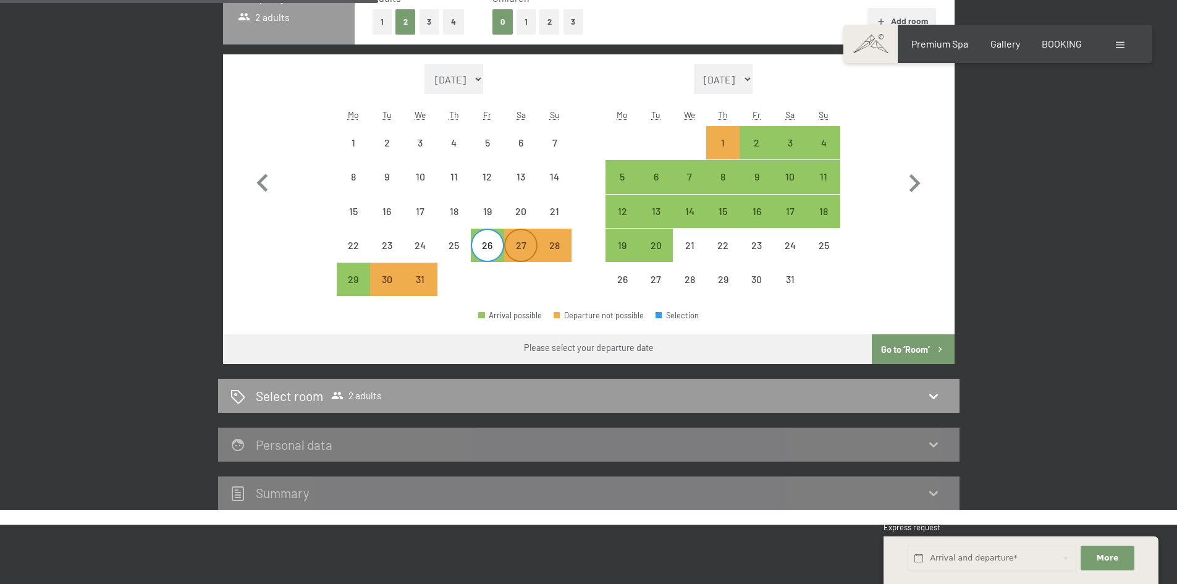
click at [507, 253] on div "27" at bounding box center [520, 255] width 31 height 31
select select "[DATE]"
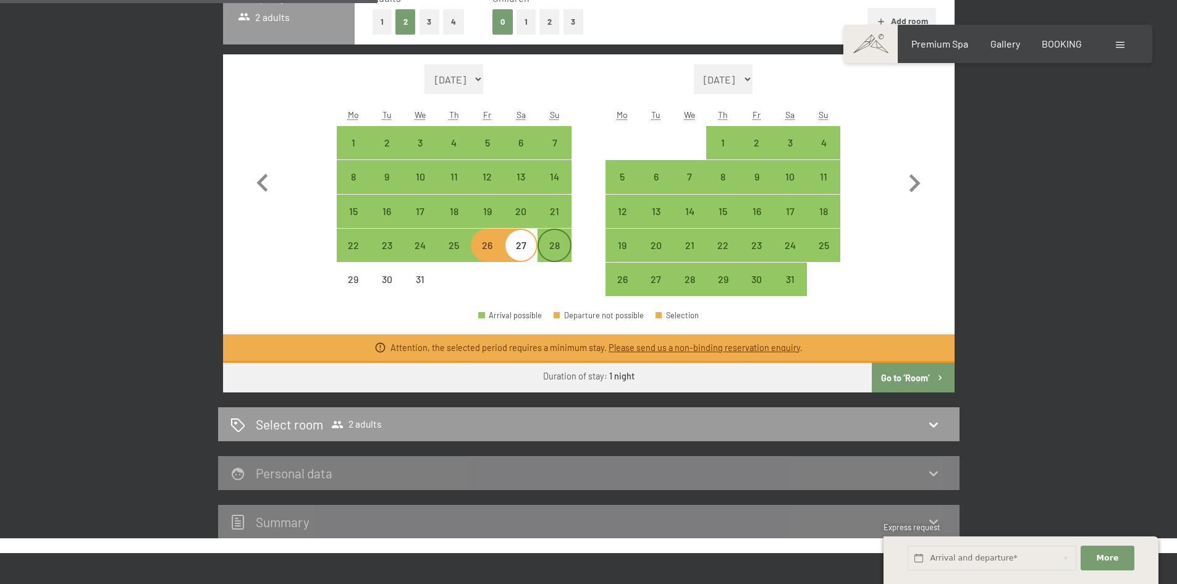
click at [552, 247] on div "28" at bounding box center [554, 255] width 31 height 31
select select "[DATE]"
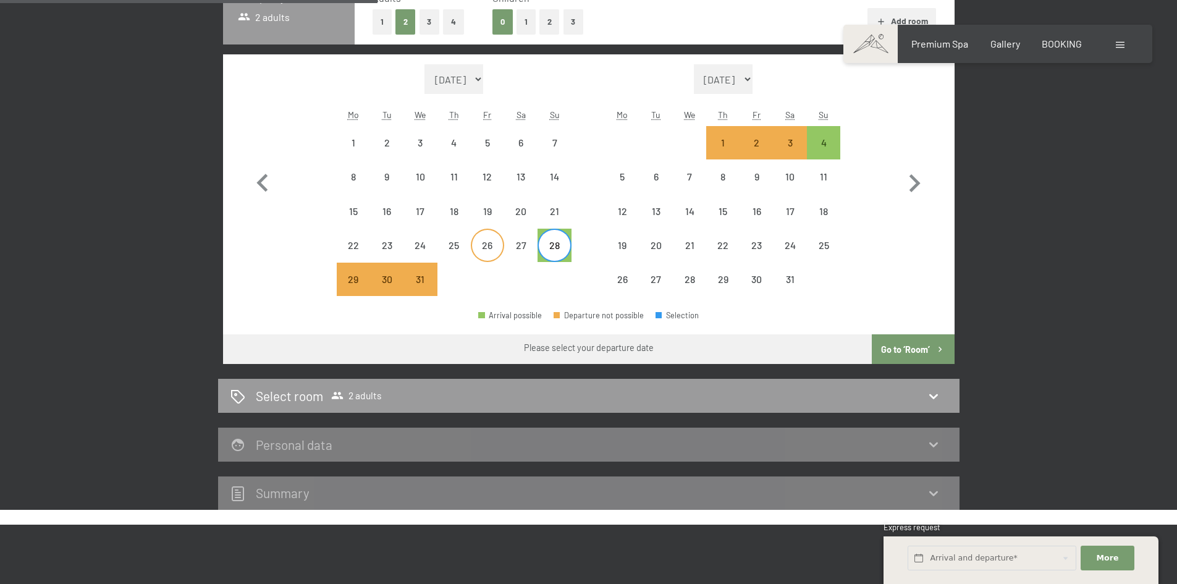
click at [493, 247] on div "26" at bounding box center [487, 255] width 31 height 31
select select "[DATE]"
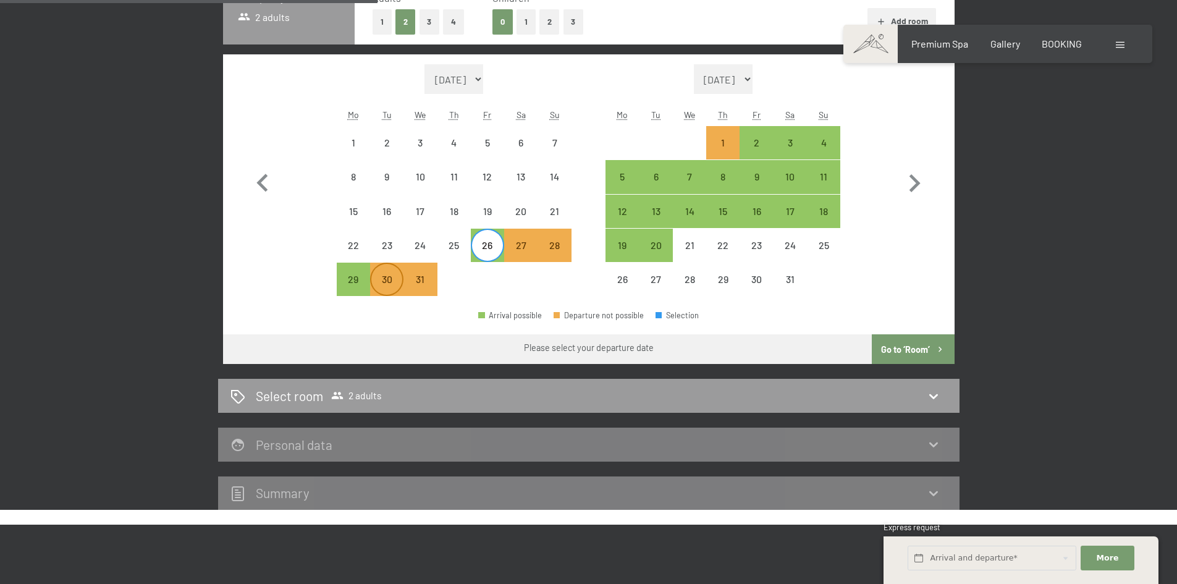
click at [381, 282] on div "30" at bounding box center [386, 289] width 31 height 31
select select "[DATE]"
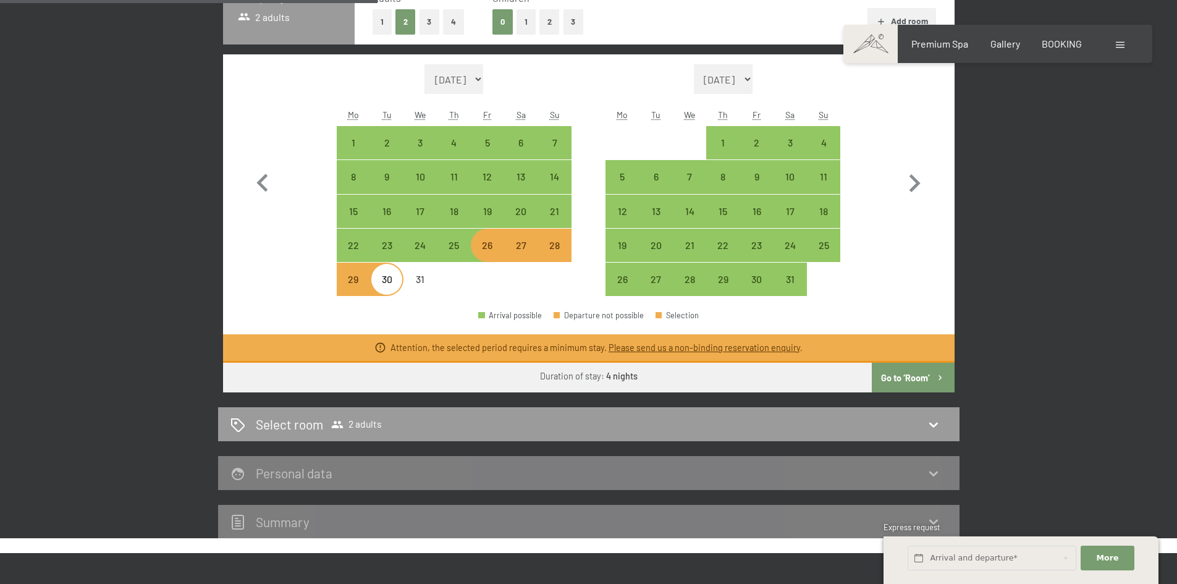
click at [476, 253] on div "26" at bounding box center [487, 255] width 31 height 31
select select "[DATE]"
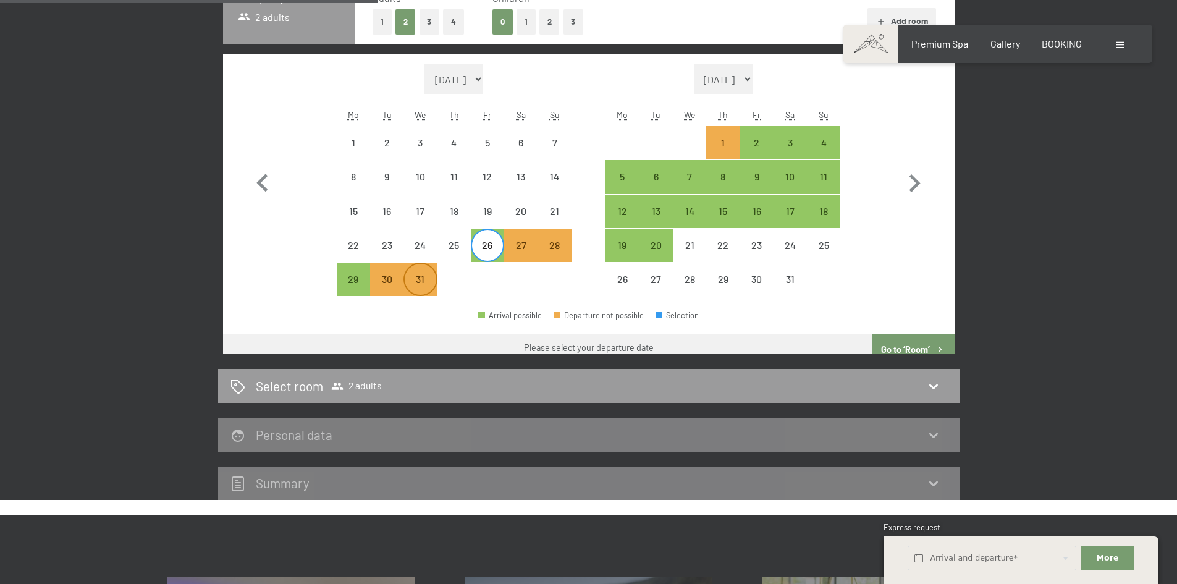
click at [428, 282] on div "31" at bounding box center [420, 289] width 31 height 31
select select "[DATE]"
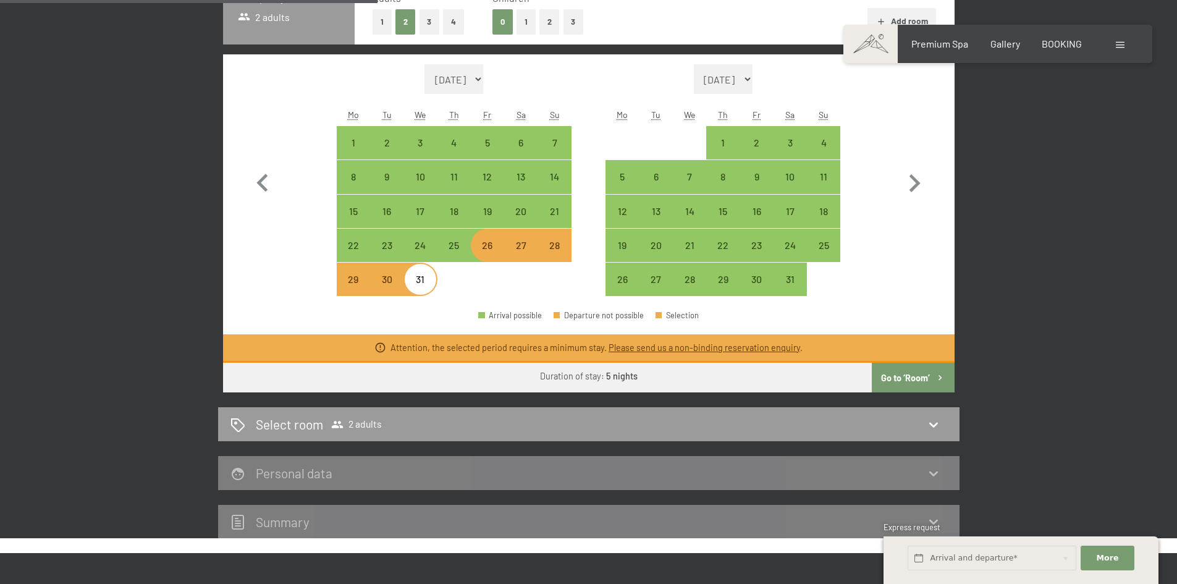
click at [494, 251] on div "26" at bounding box center [487, 255] width 31 height 31
select select "[DATE]"
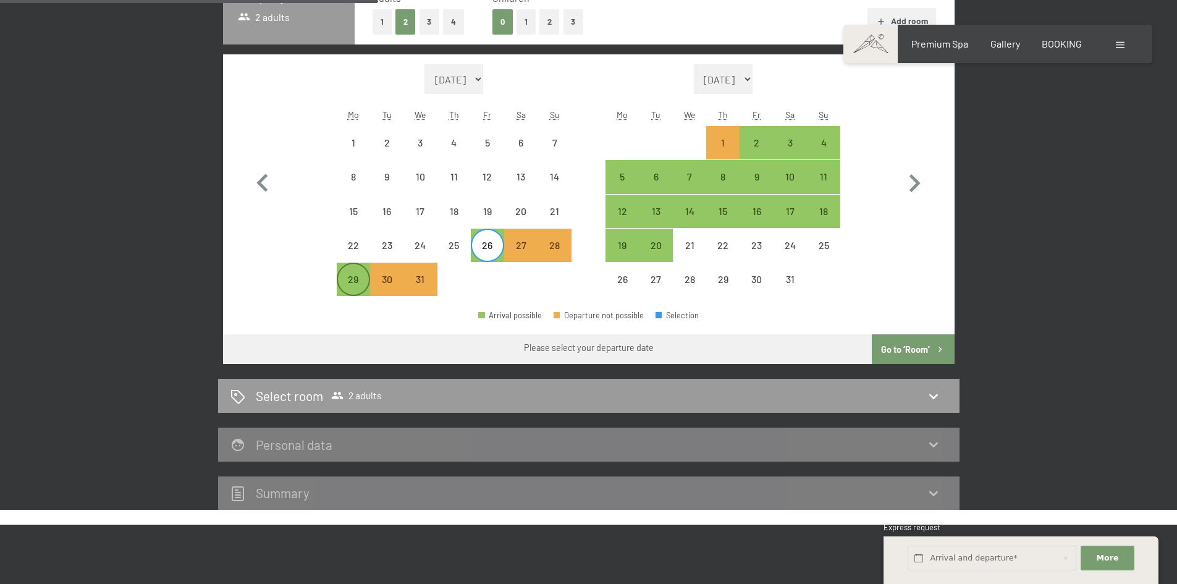
click at [357, 284] on div "29" at bounding box center [353, 289] width 31 height 31
select select "[DATE]"
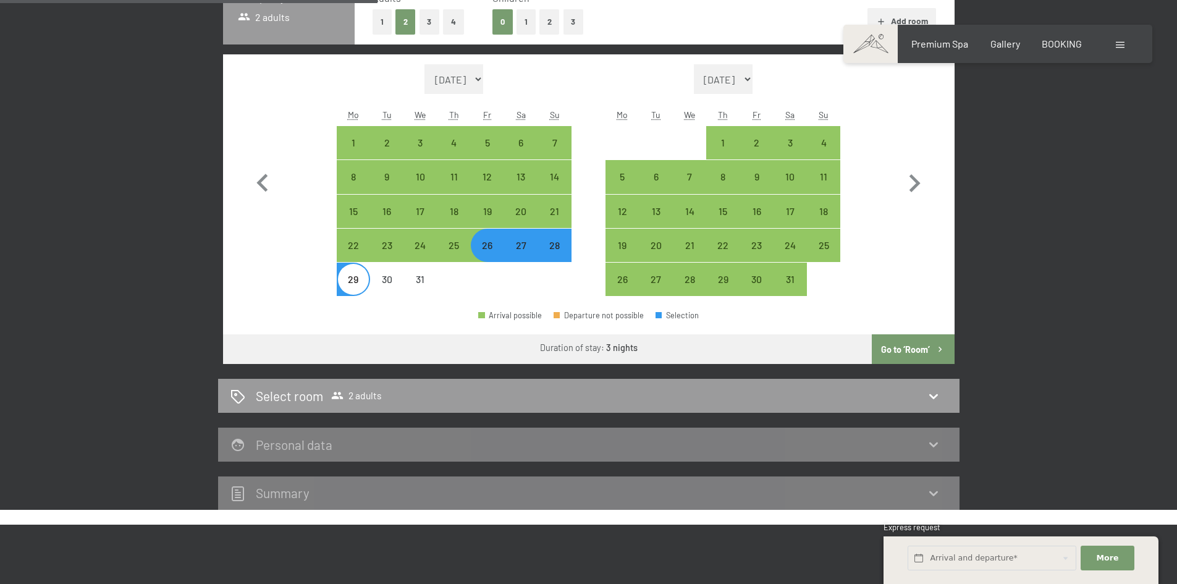
click at [491, 250] on div "26" at bounding box center [487, 255] width 31 height 31
select select "[DATE]"
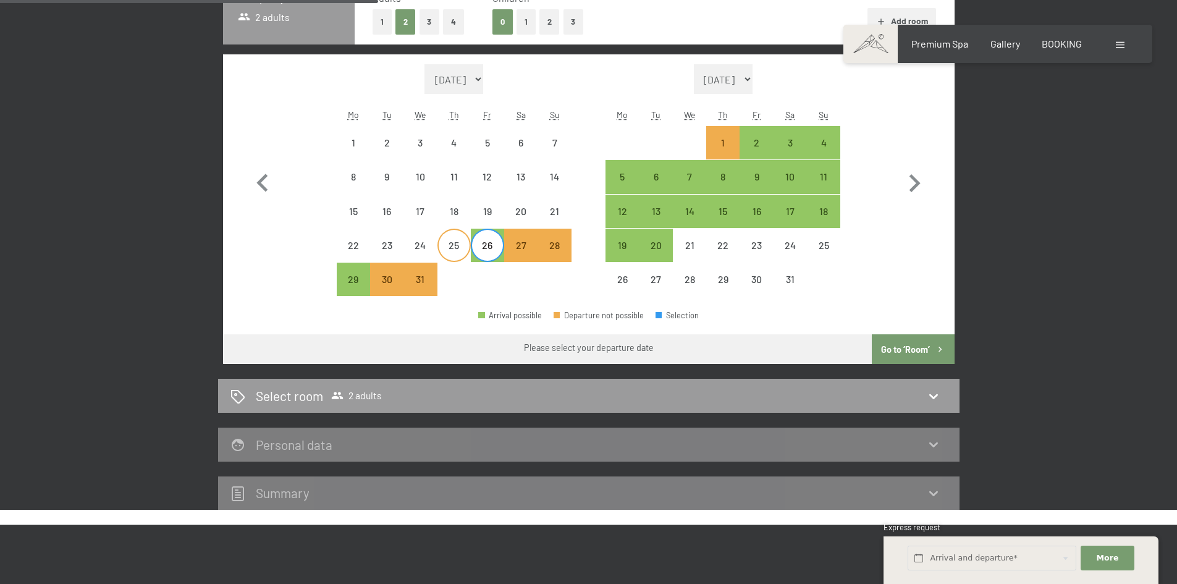
click at [459, 252] on div "25" at bounding box center [454, 255] width 31 height 31
select select "[DATE]"
click at [486, 255] on div "26" at bounding box center [487, 255] width 31 height 31
select select "[DATE]"
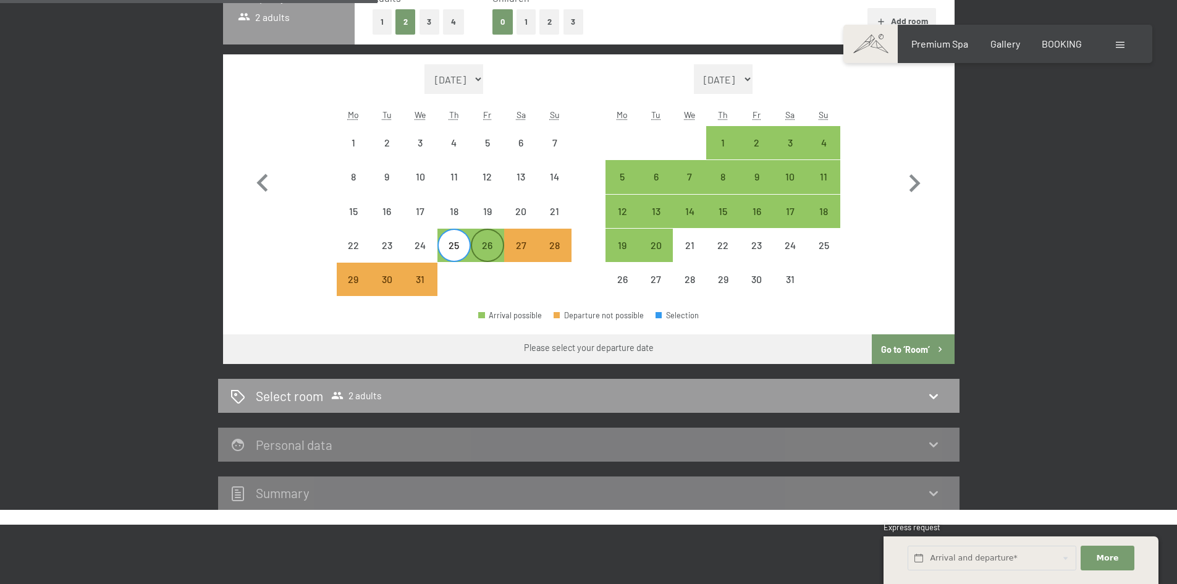
select select "[DATE]"
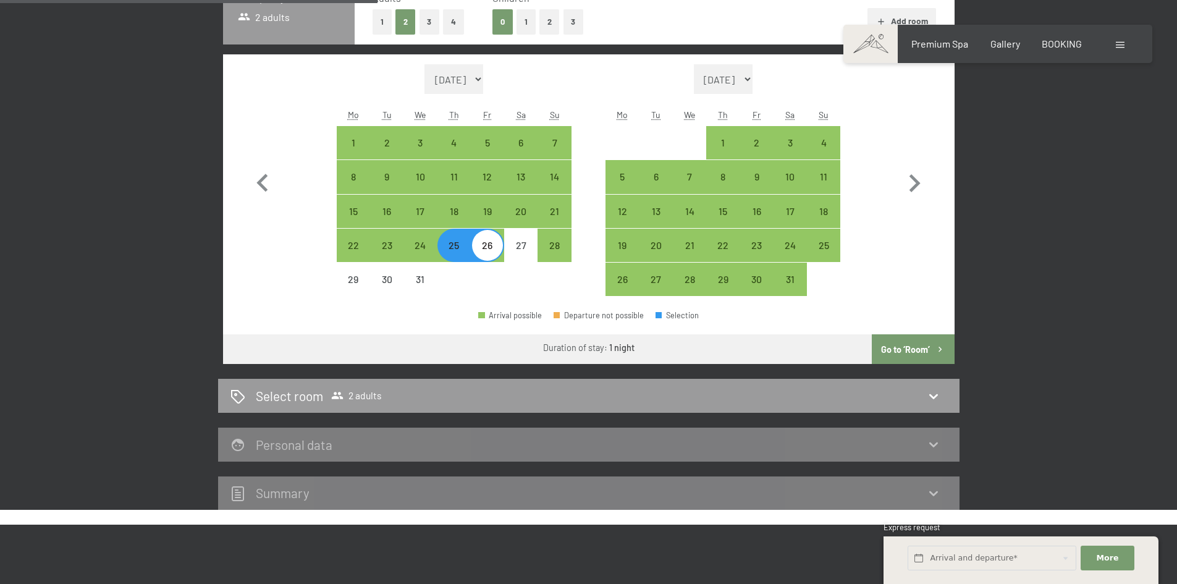
click at [461, 255] on div "25" at bounding box center [454, 255] width 31 height 31
select select "[DATE]"
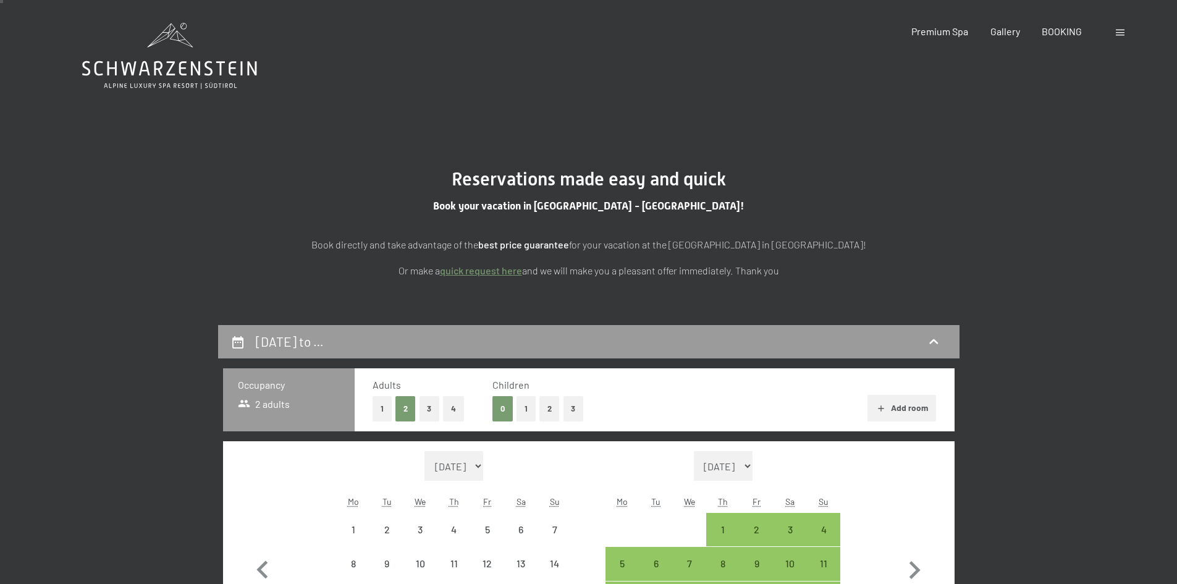
scroll to position [0, 0]
